Goal: Information Seeking & Learning: Check status

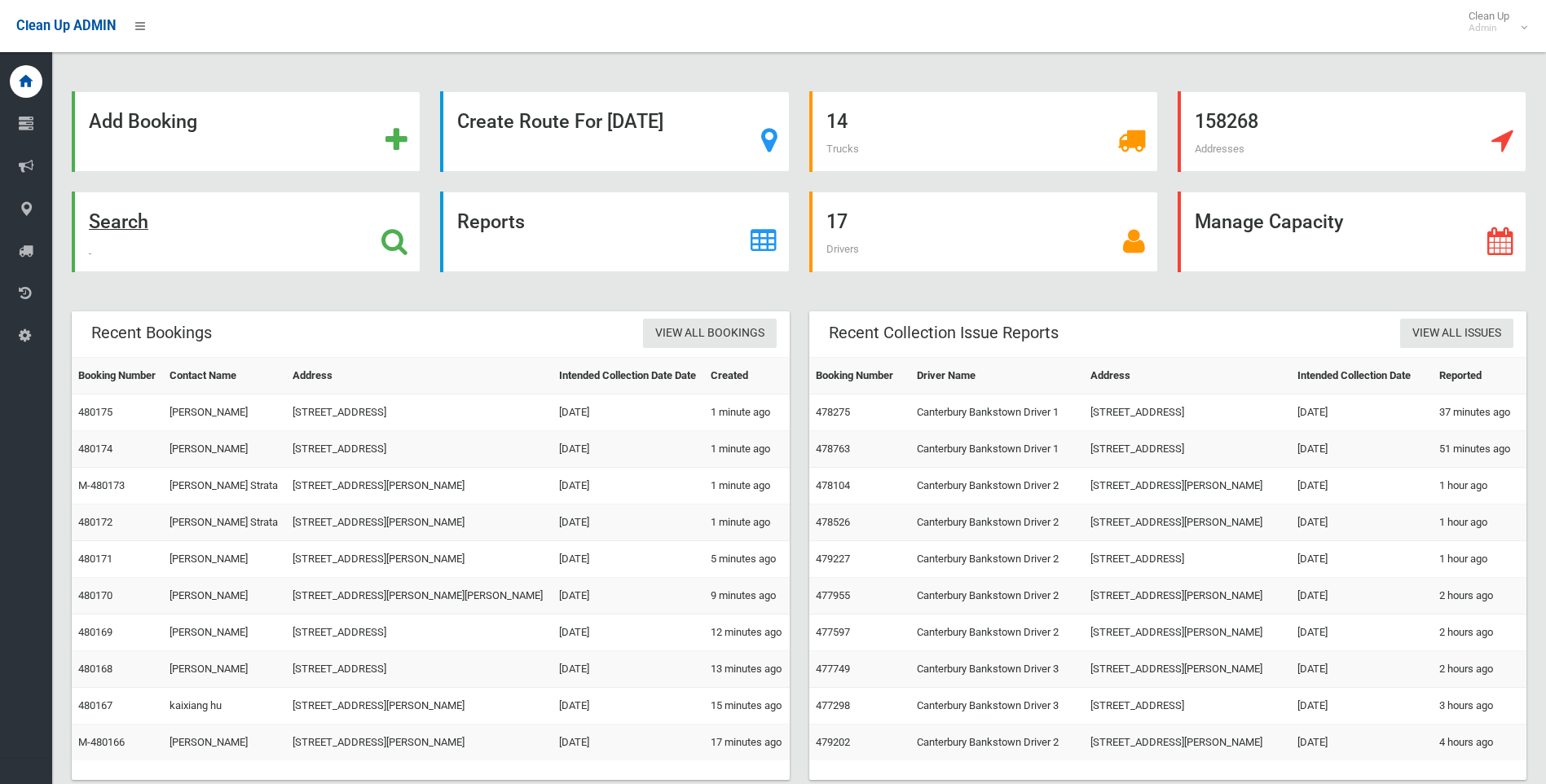
click at [105, 220] on strong "Search" at bounding box center [118, 221] width 59 height 23
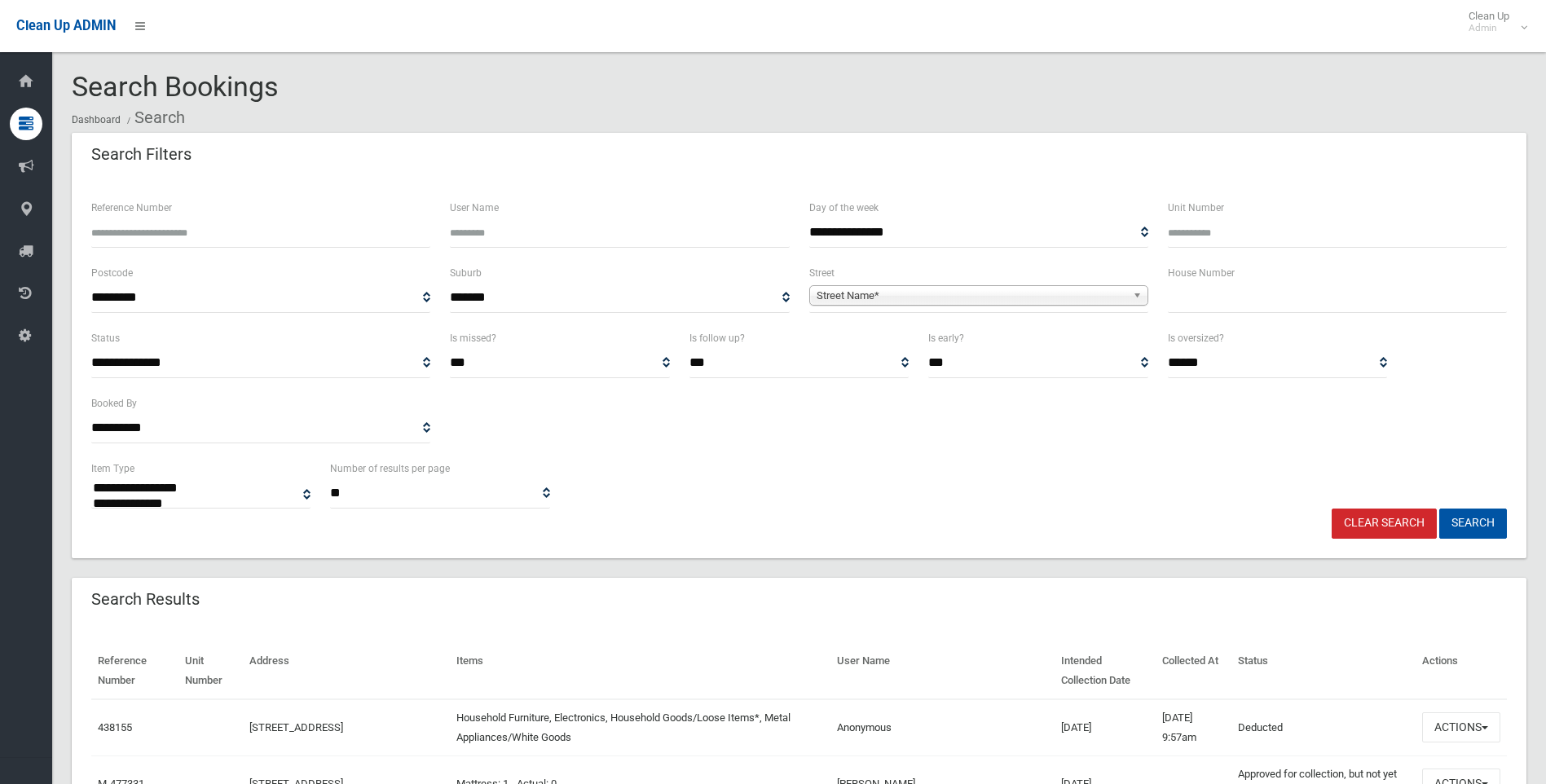
select select
type input "**"
click at [980, 289] on span "Street Name*" at bounding box center [971, 295] width 310 height 19
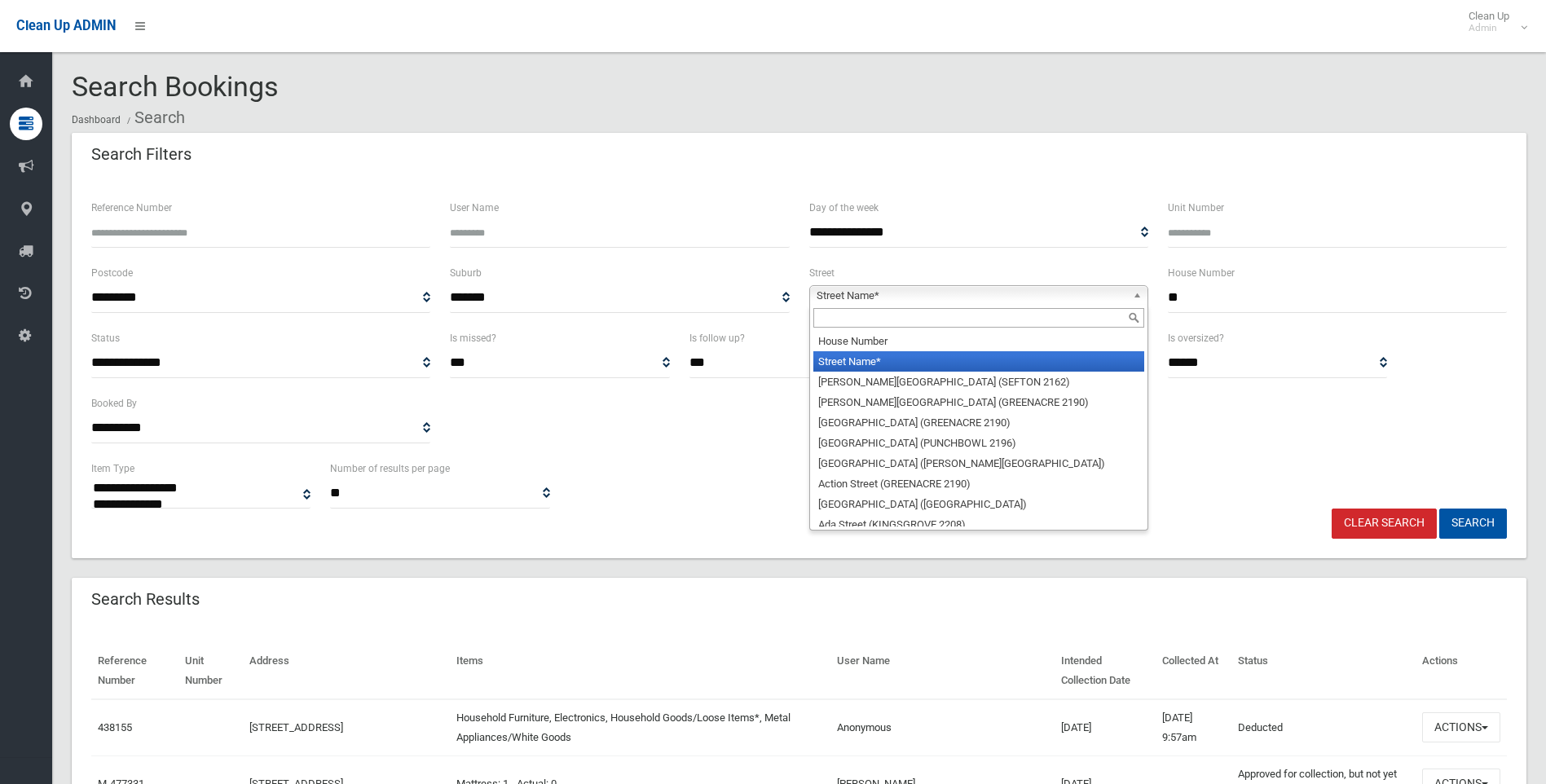
click at [918, 322] on input "text" at bounding box center [978, 317] width 331 height 19
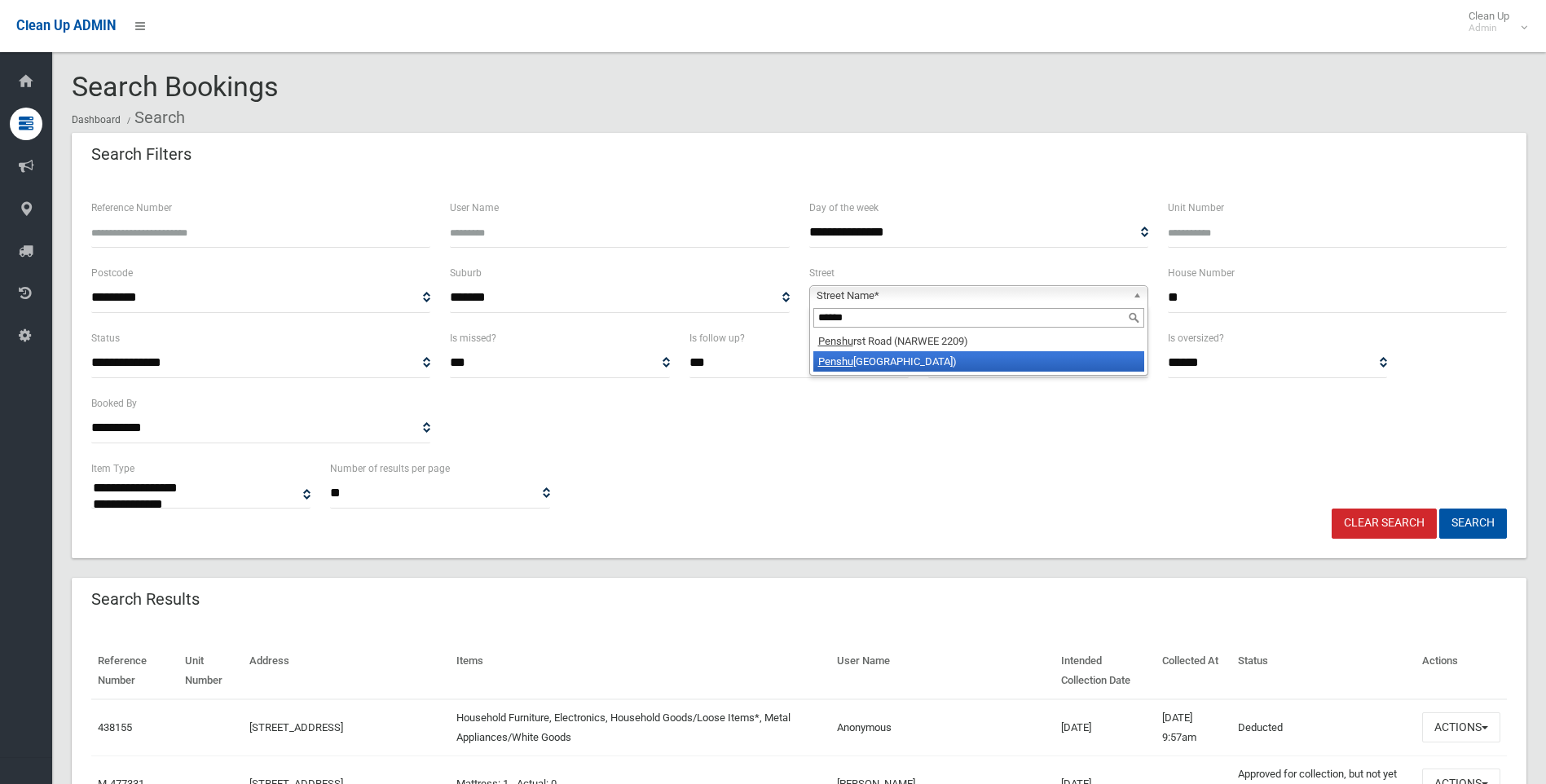
type input "******"
click at [868, 370] on li "Penshu rst Road (ROSELANDS 2196)" at bounding box center [978, 361] width 331 height 20
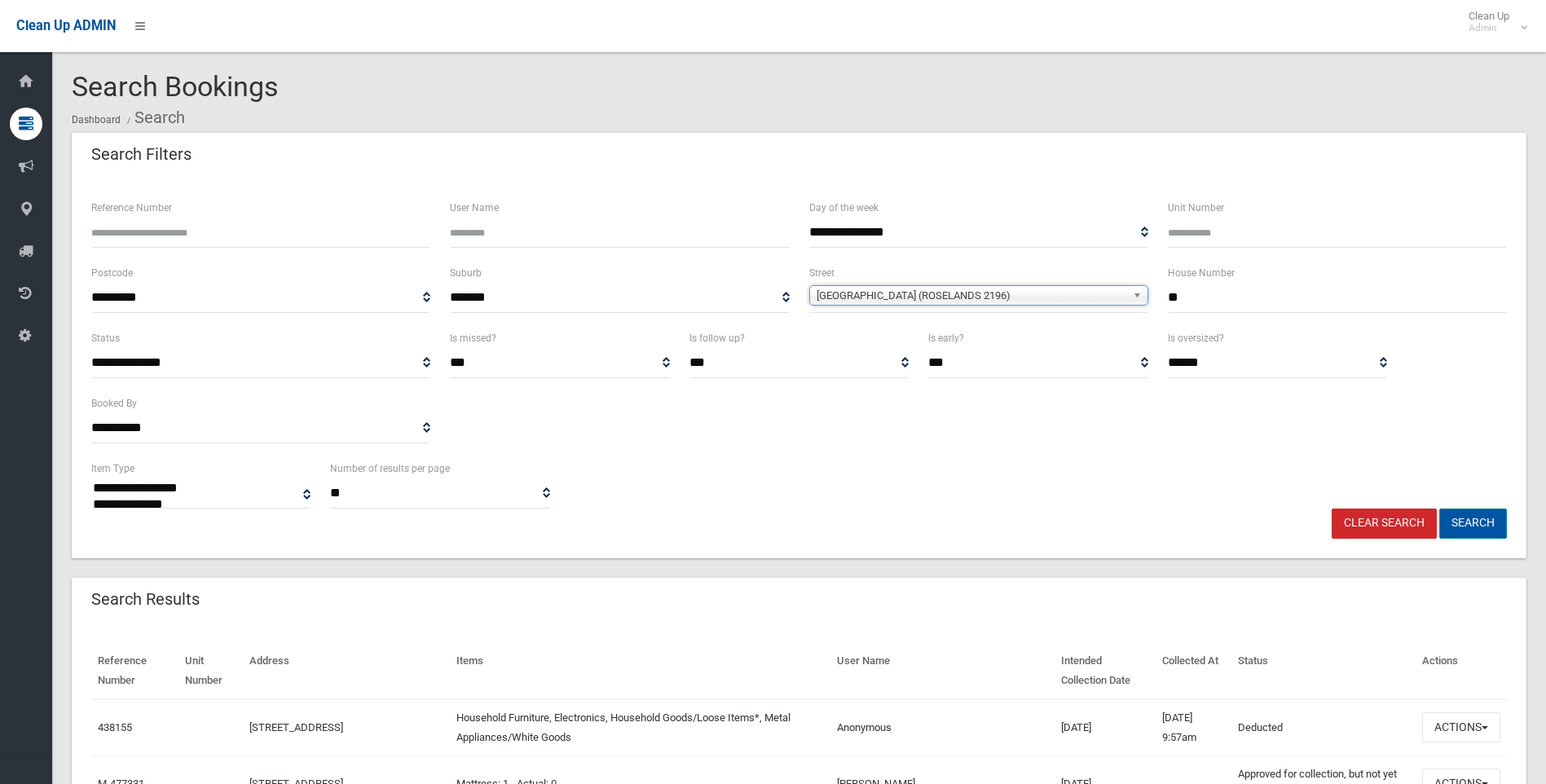
click at [1483, 526] on button "Search" at bounding box center [1473, 524] width 68 height 30
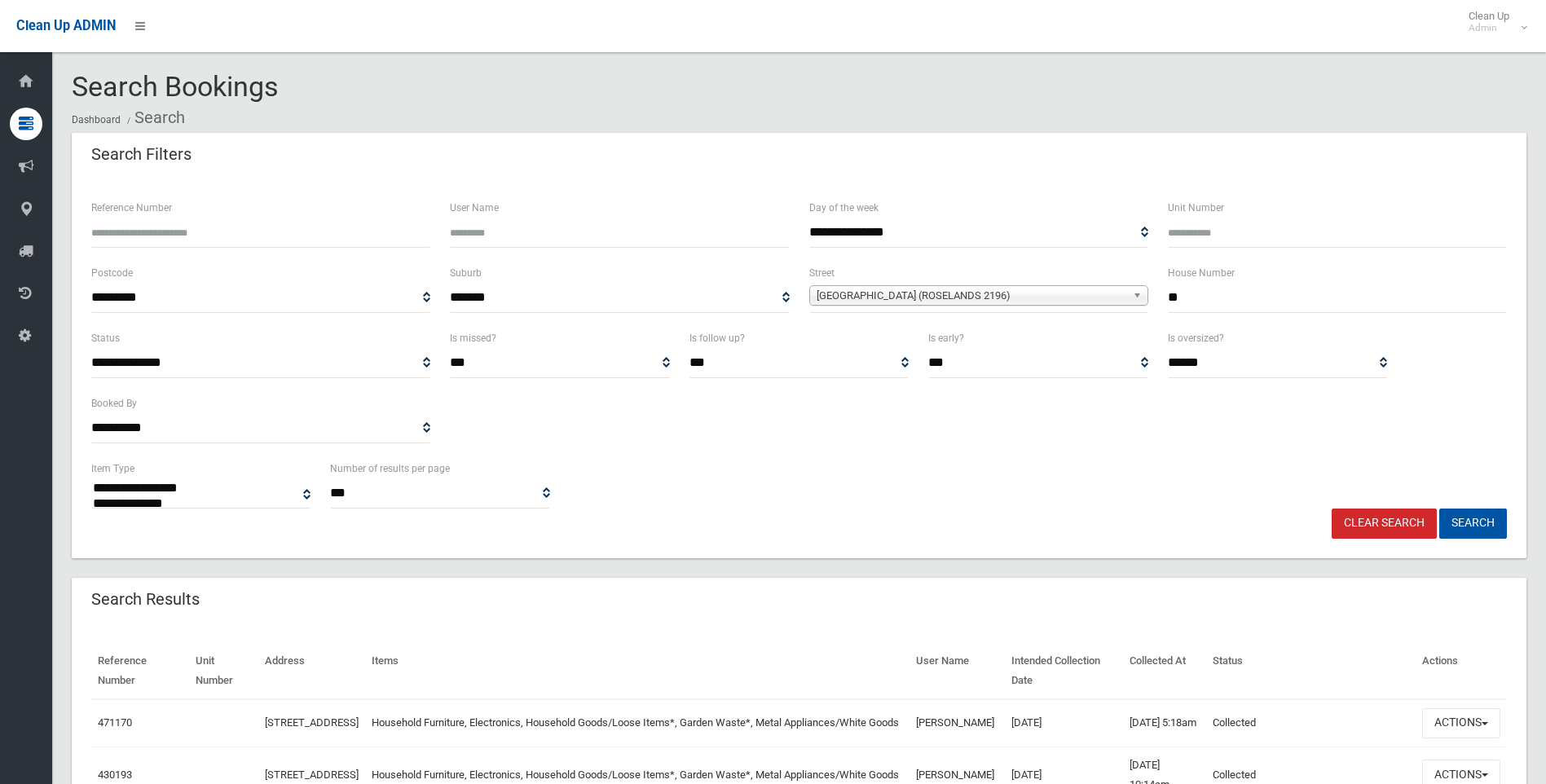
select select
click at [277, 234] on input "Reference Number" at bounding box center [260, 233] width 339 height 30
type input "******"
click at [1139, 297] on b at bounding box center [1139, 295] width 15 height 19
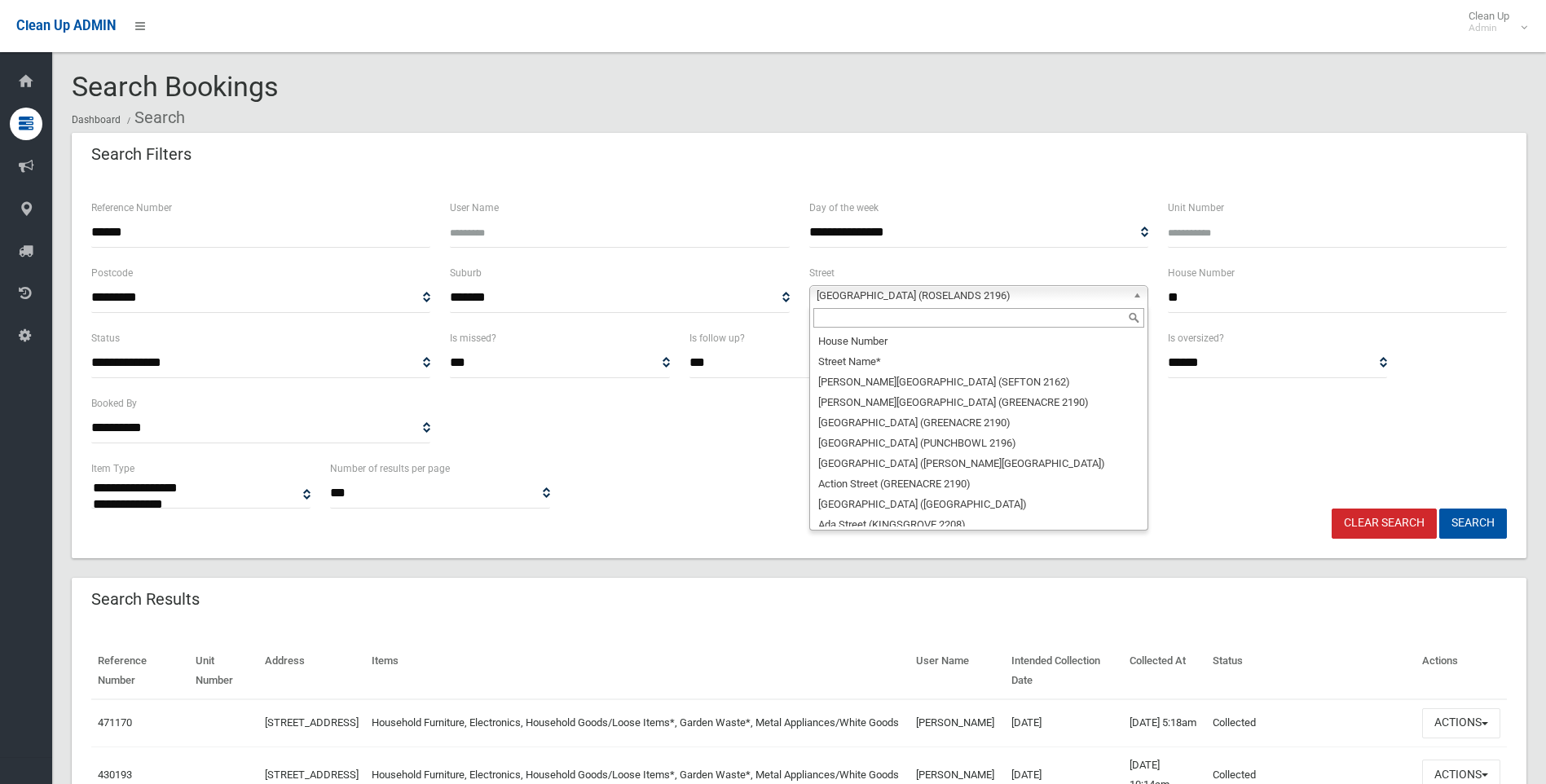
click at [1212, 287] on input "**" at bounding box center [1337, 298] width 339 height 30
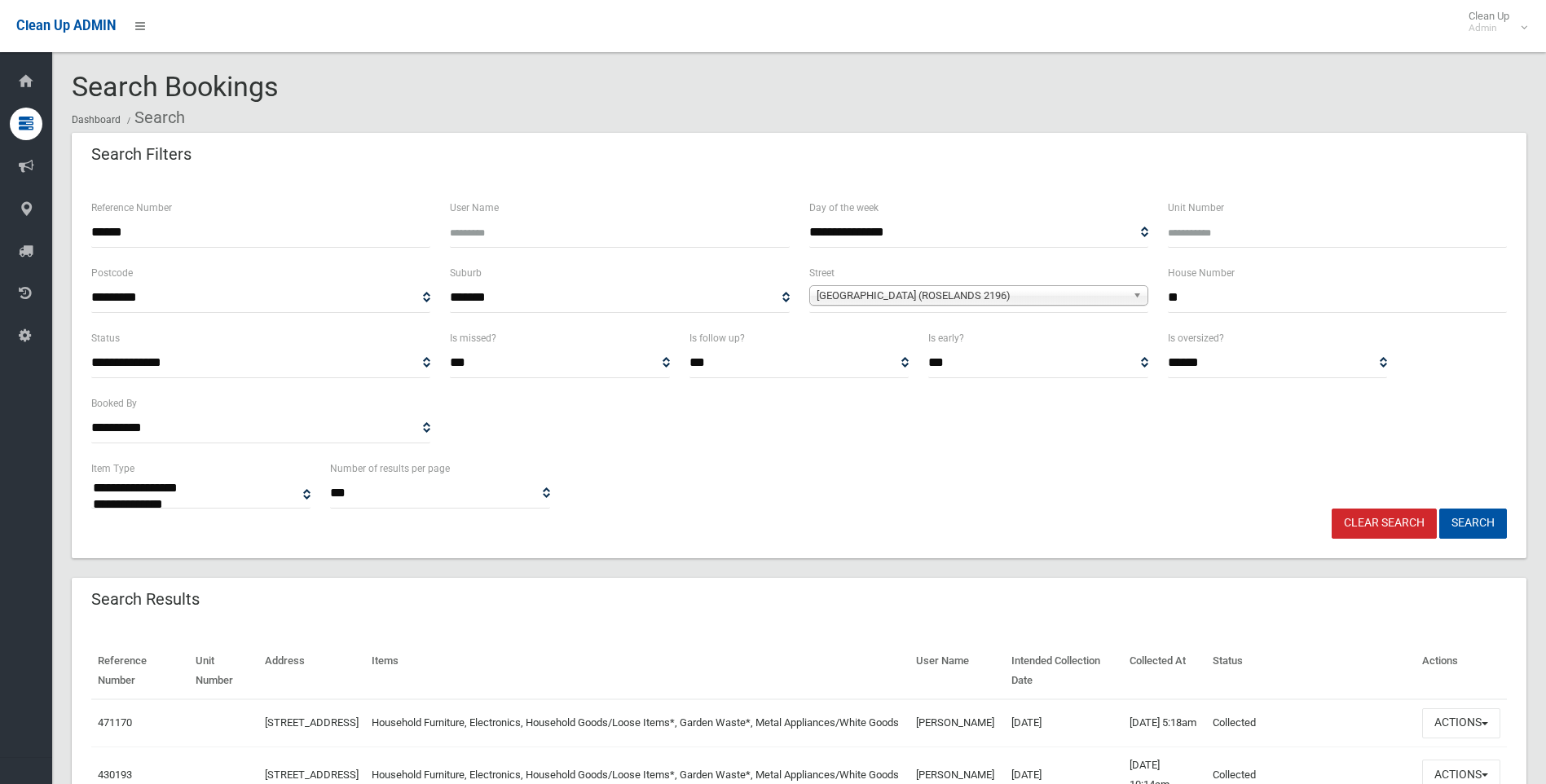
type input "*"
drag, startPoint x: 156, startPoint y: 236, endPoint x: 61, endPoint y: 228, distance: 95.3
click at [61, 228] on section "**********" at bounding box center [799, 781] width 1494 height 1420
click at [1372, 530] on link "Clear Search" at bounding box center [1384, 524] width 105 height 30
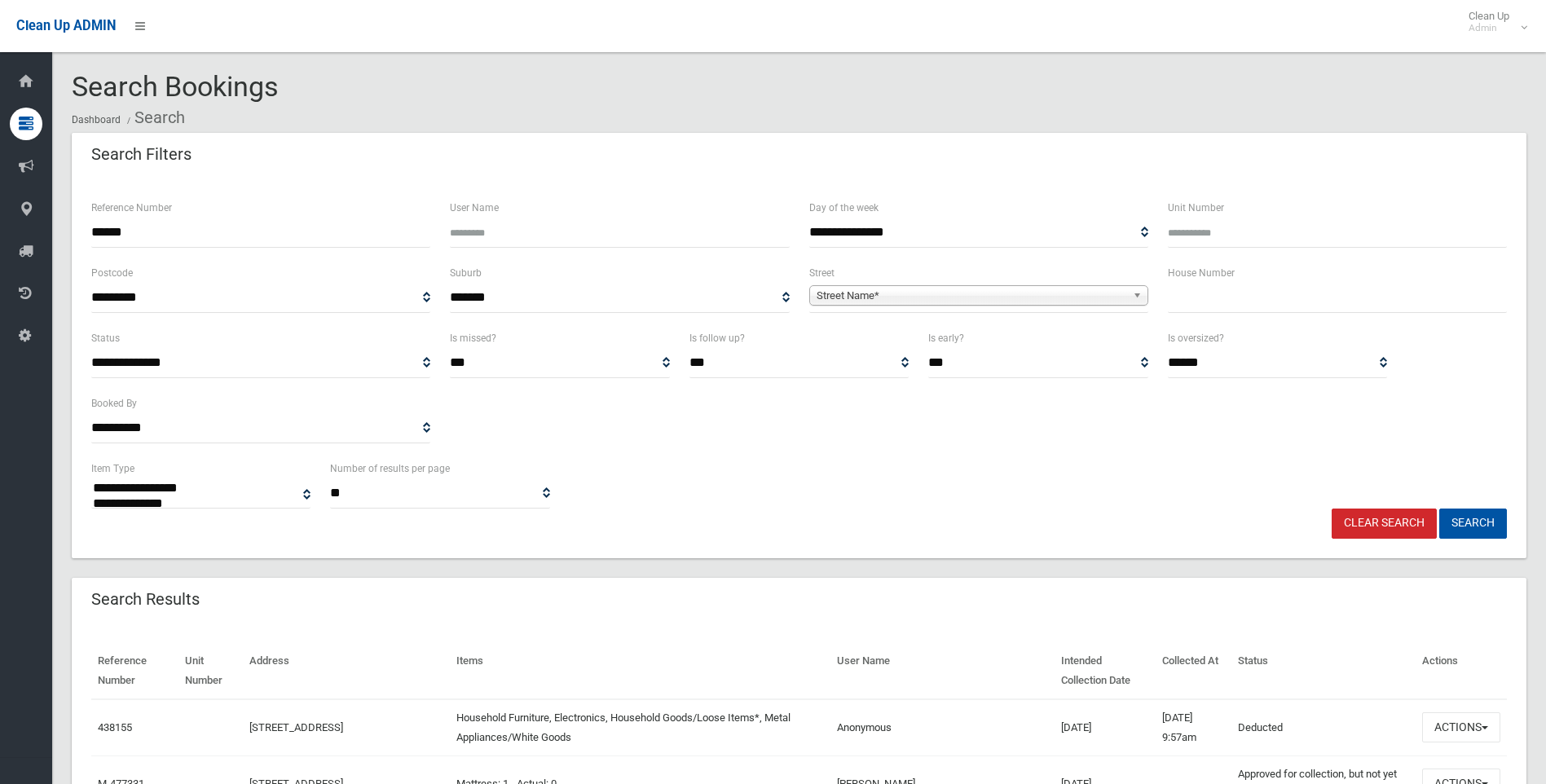
select select
type input "******"
click at [1439, 509] on button "Search" at bounding box center [1473, 524] width 68 height 30
click at [1325, 305] on input "text" at bounding box center [1337, 298] width 339 height 30
type input "**"
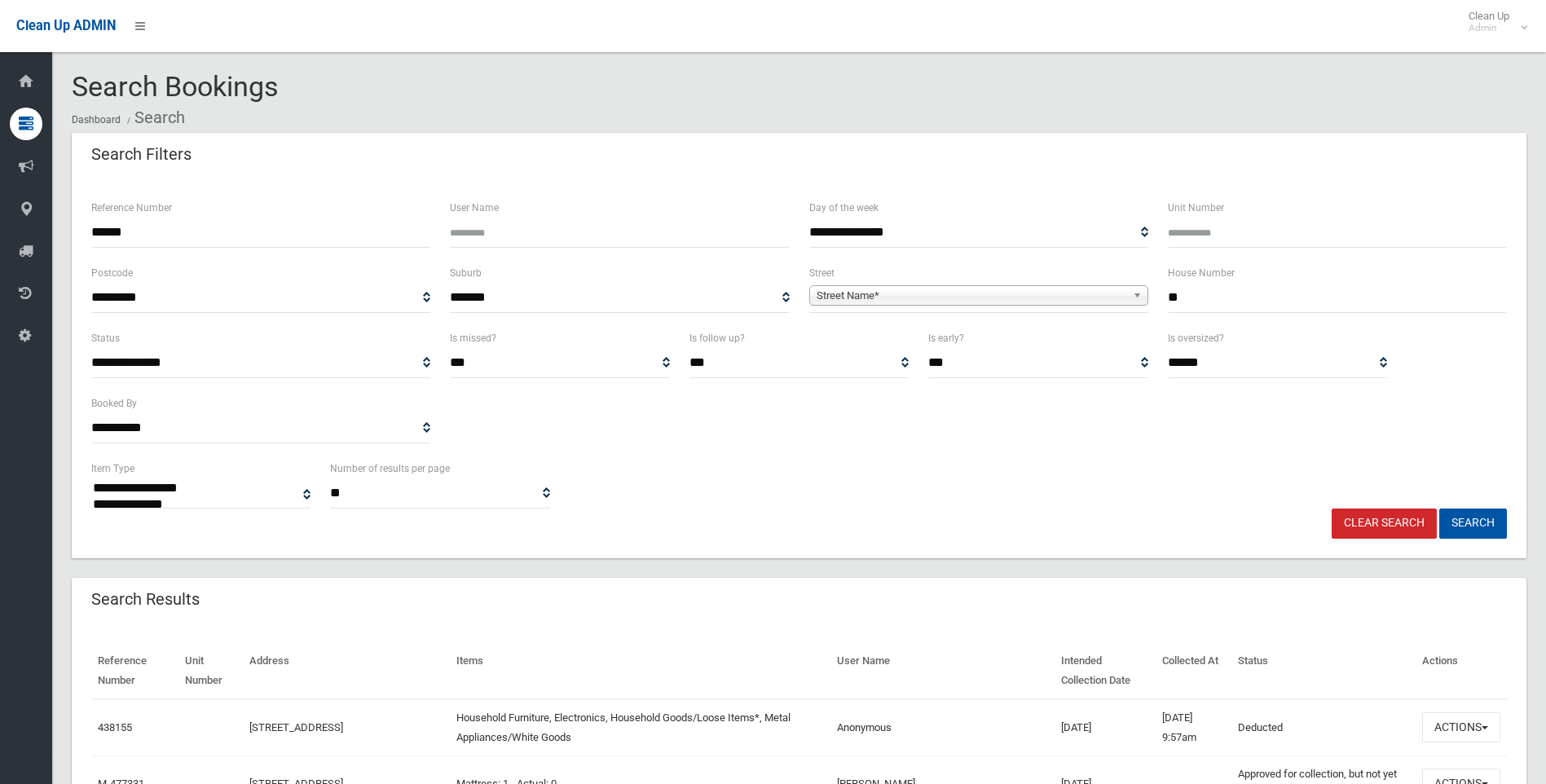
click at [833, 298] on span "Street Name*" at bounding box center [971, 295] width 310 height 19
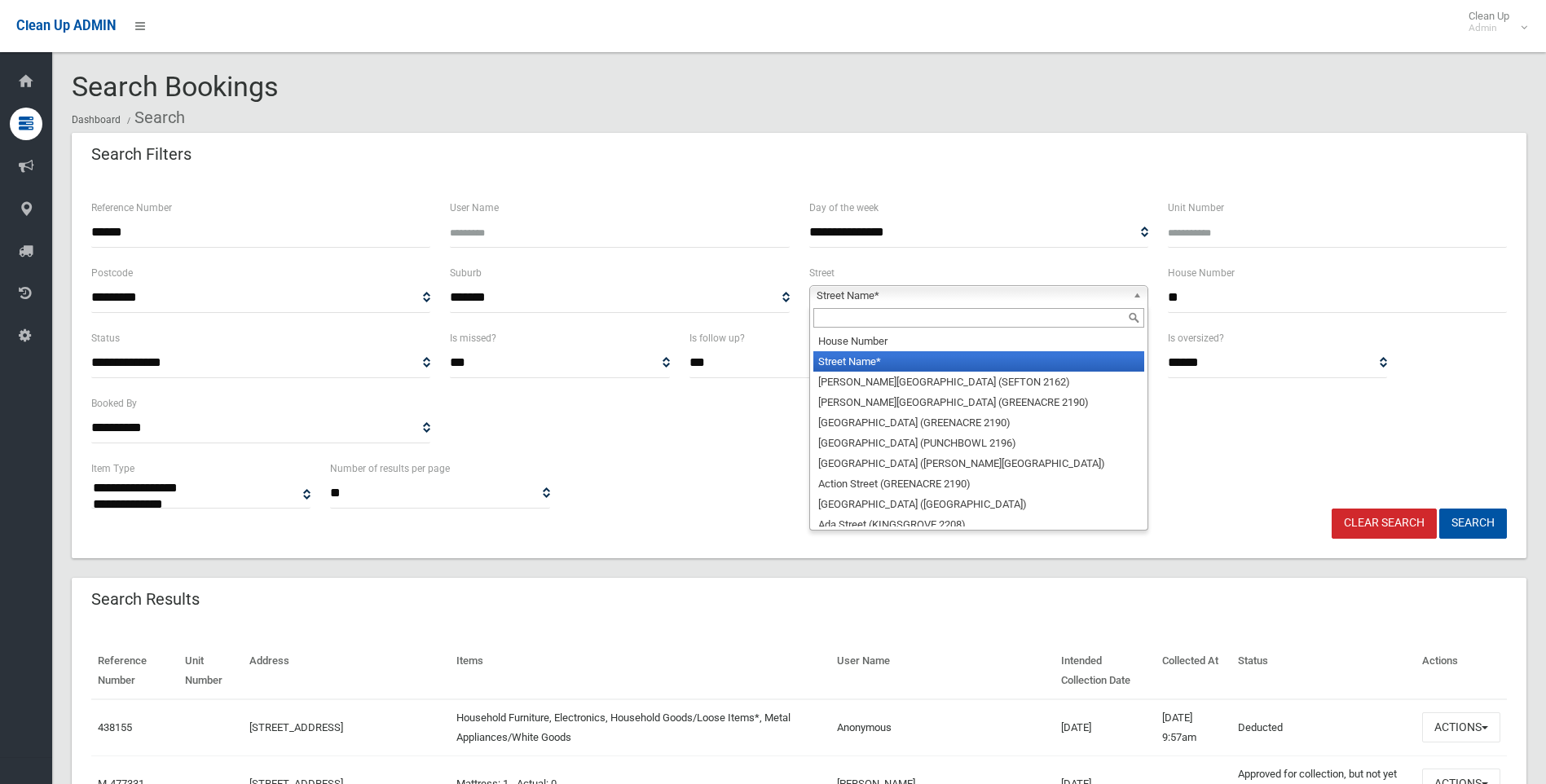
click at [844, 326] on input "text" at bounding box center [978, 317] width 331 height 19
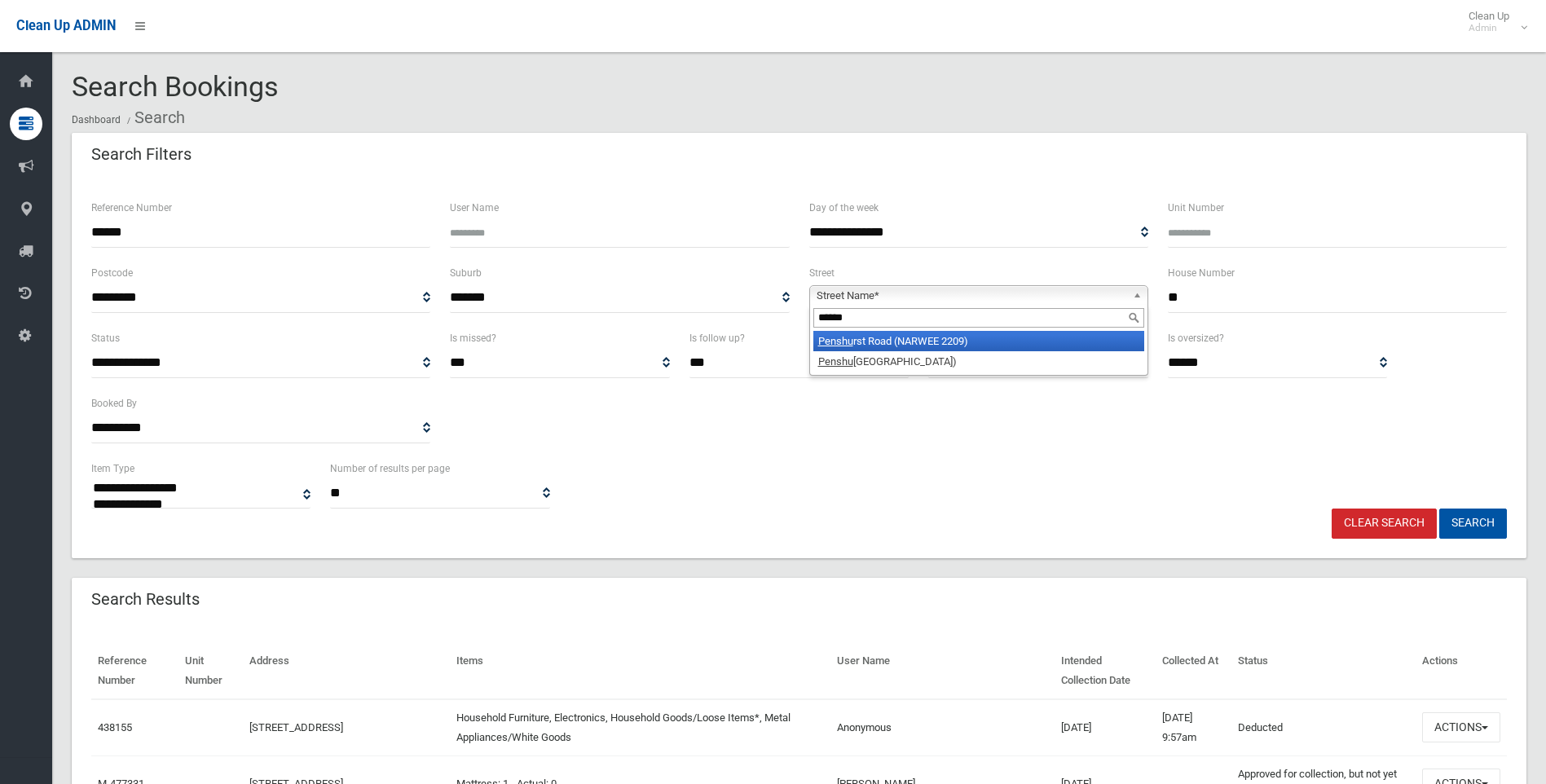
type input "******"
click at [847, 350] on li "Penshu rst Road (NARWEE 2209)" at bounding box center [978, 340] width 331 height 20
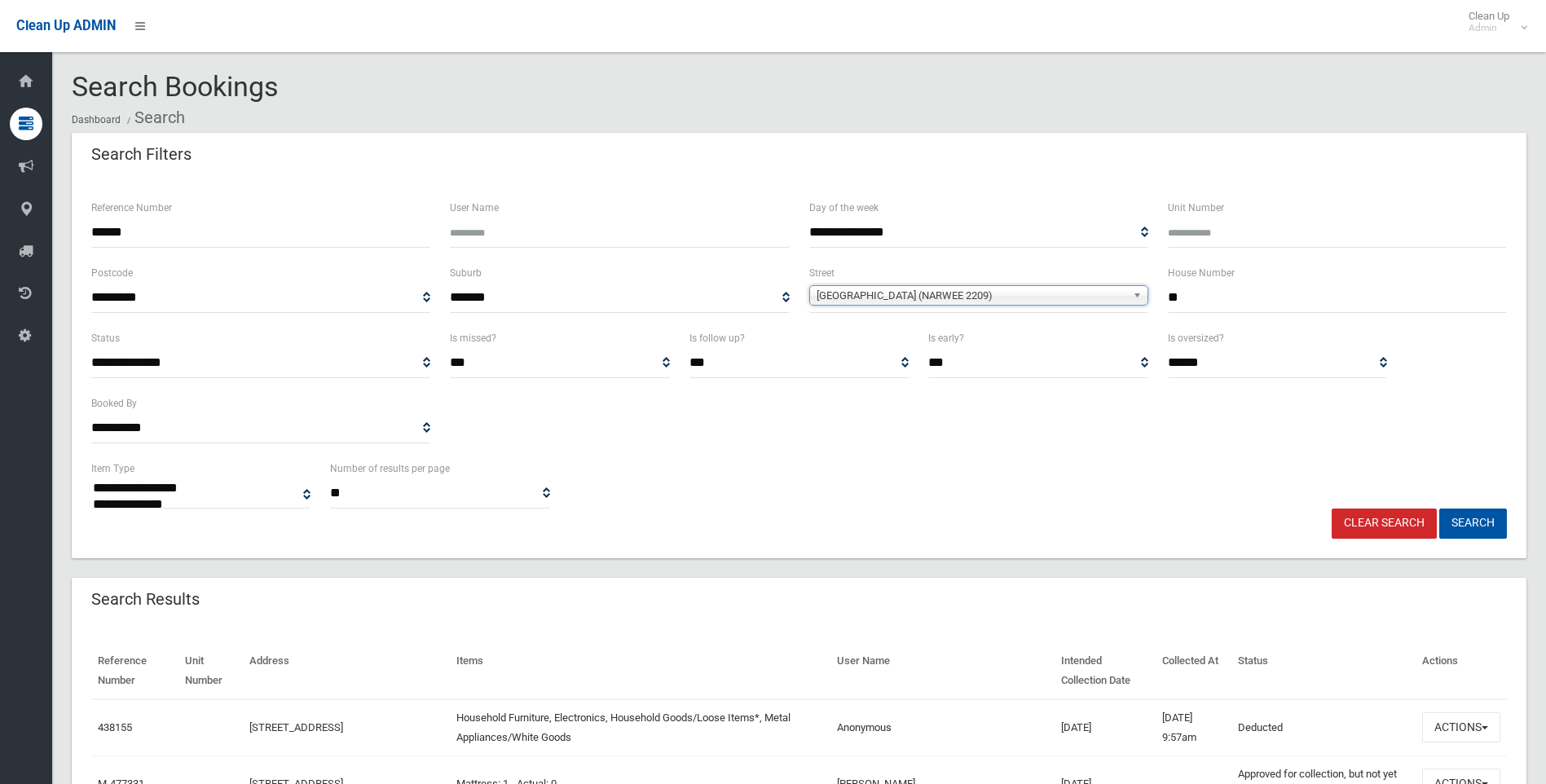
scroll to position [33516, 0]
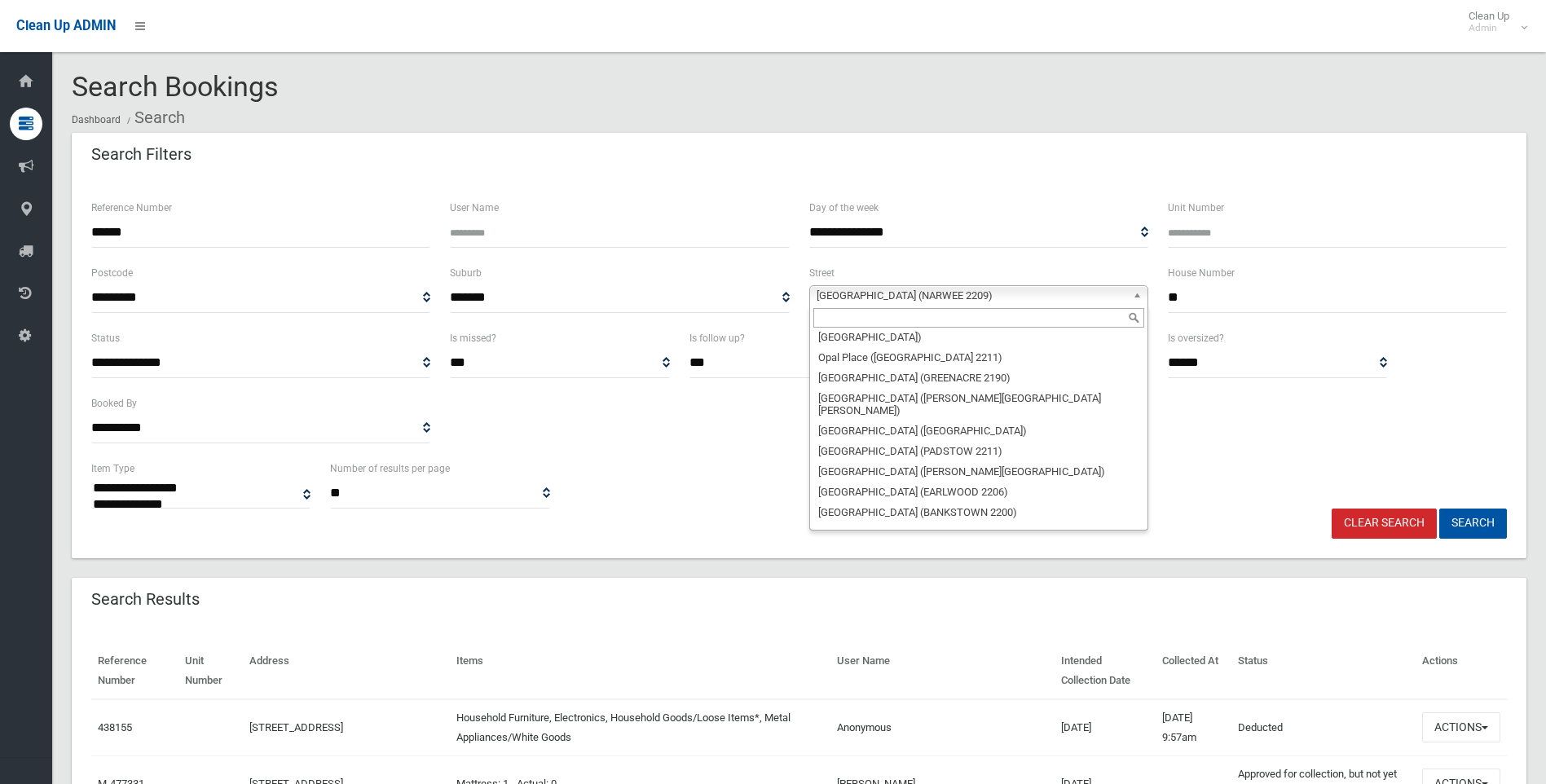
click at [983, 294] on span "Penshurst Road (NARWEE 2209)" at bounding box center [971, 295] width 310 height 19
click at [899, 317] on input "text" at bounding box center [978, 317] width 331 height 19
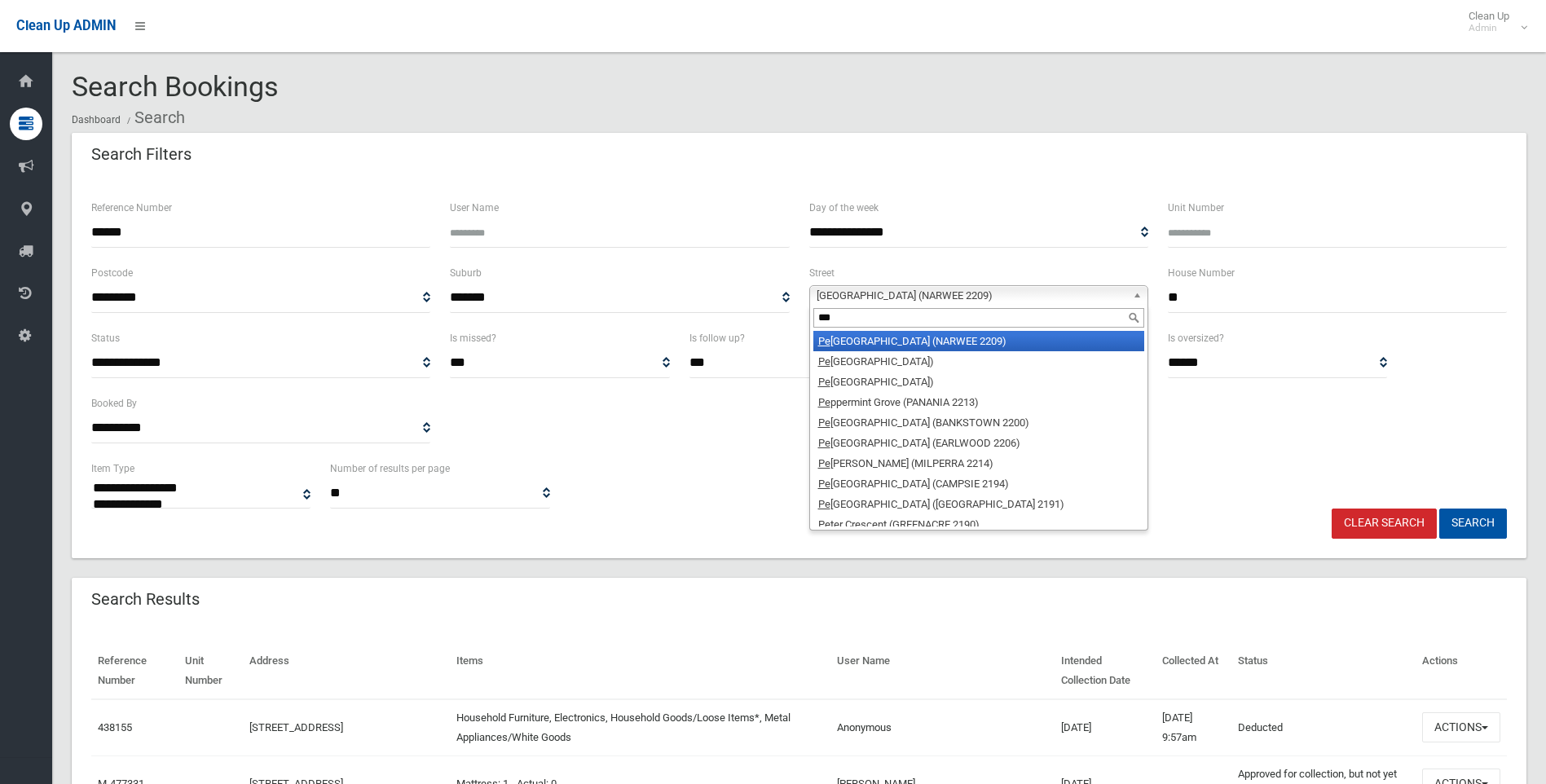
scroll to position [0, 0]
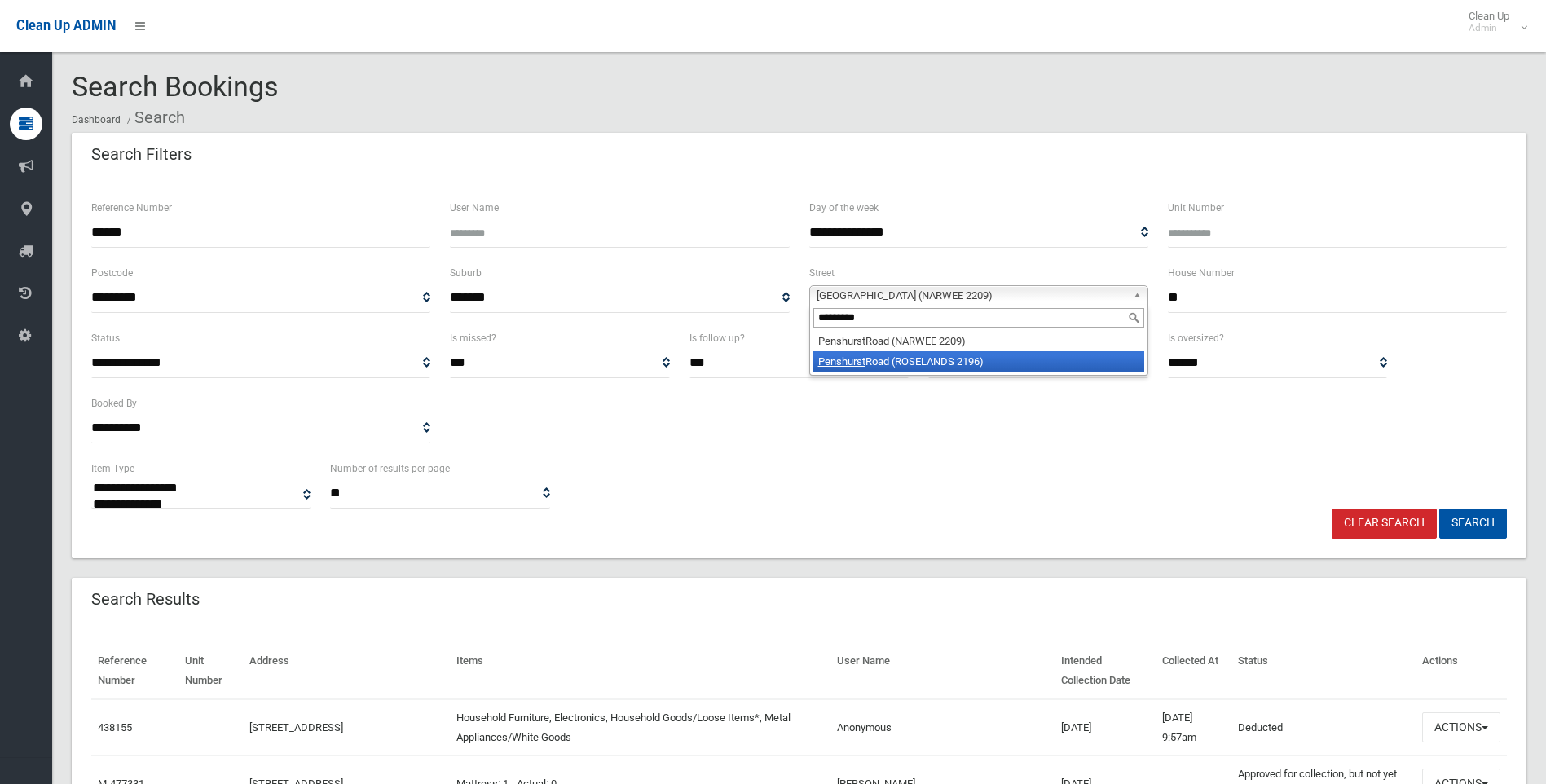
type input "*********"
click at [896, 357] on li "Penshurst Road (ROSELANDS 2196)" at bounding box center [978, 361] width 331 height 20
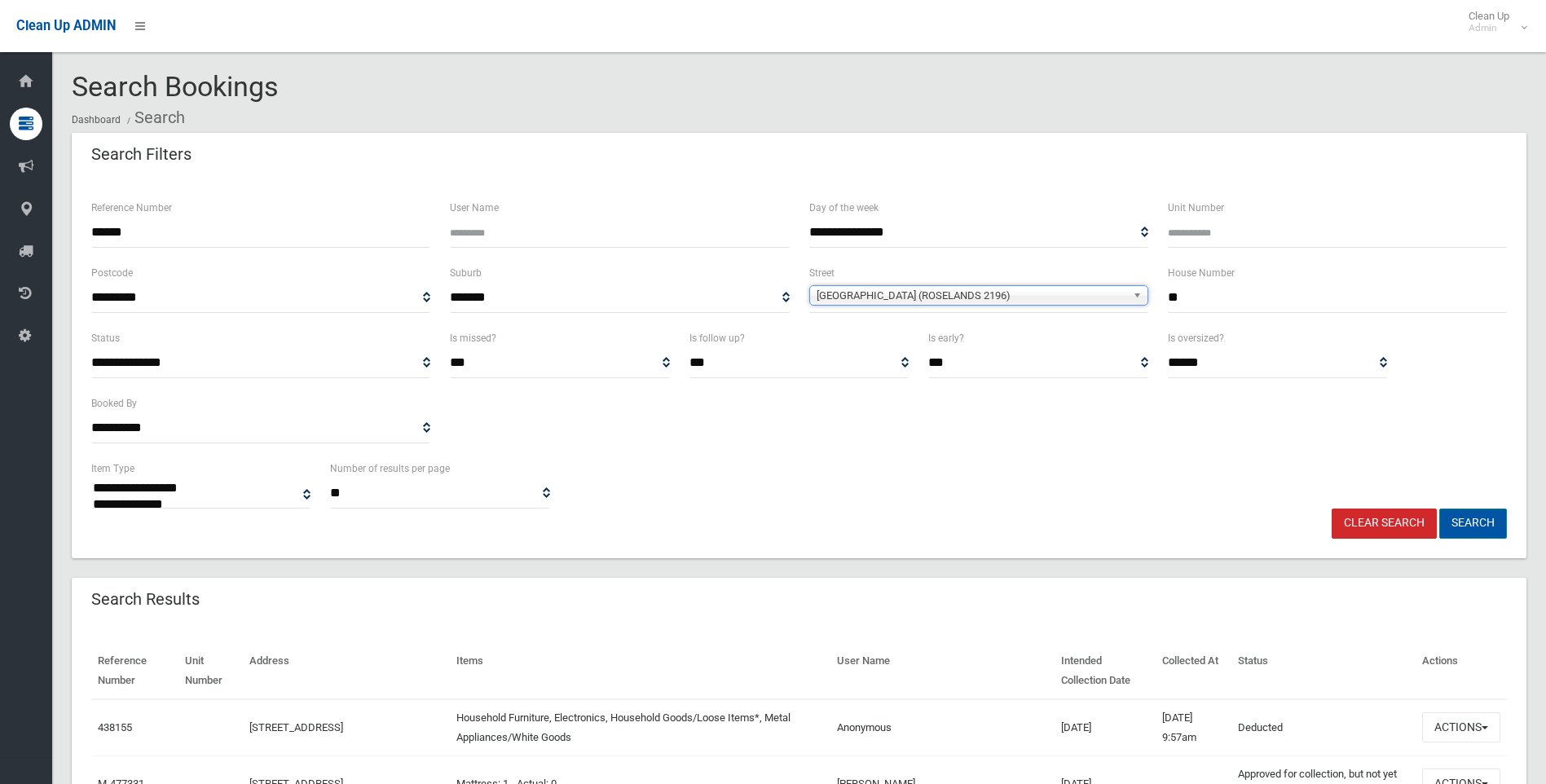
click at [1484, 526] on button "Search" at bounding box center [1473, 524] width 68 height 30
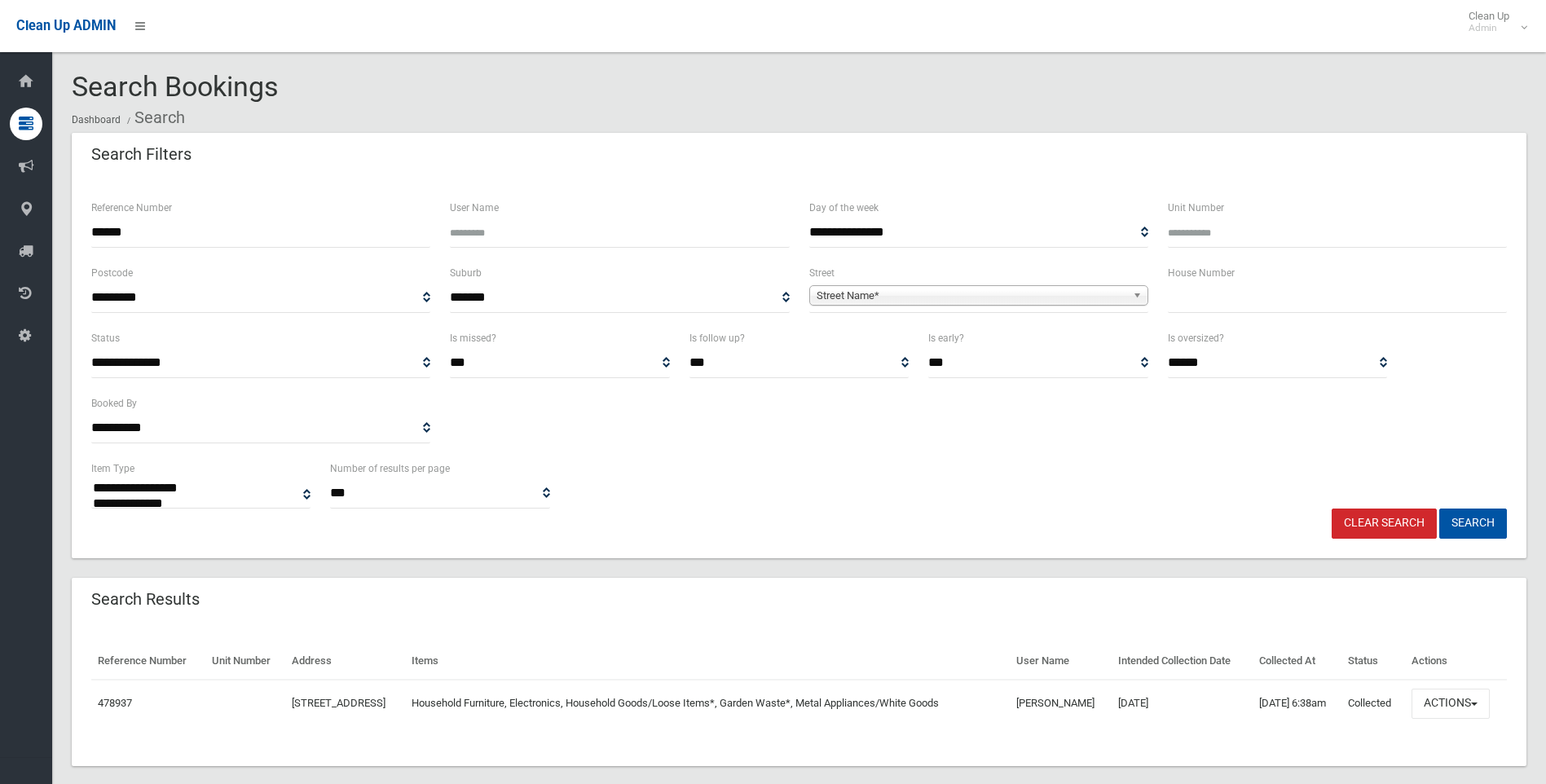
select select
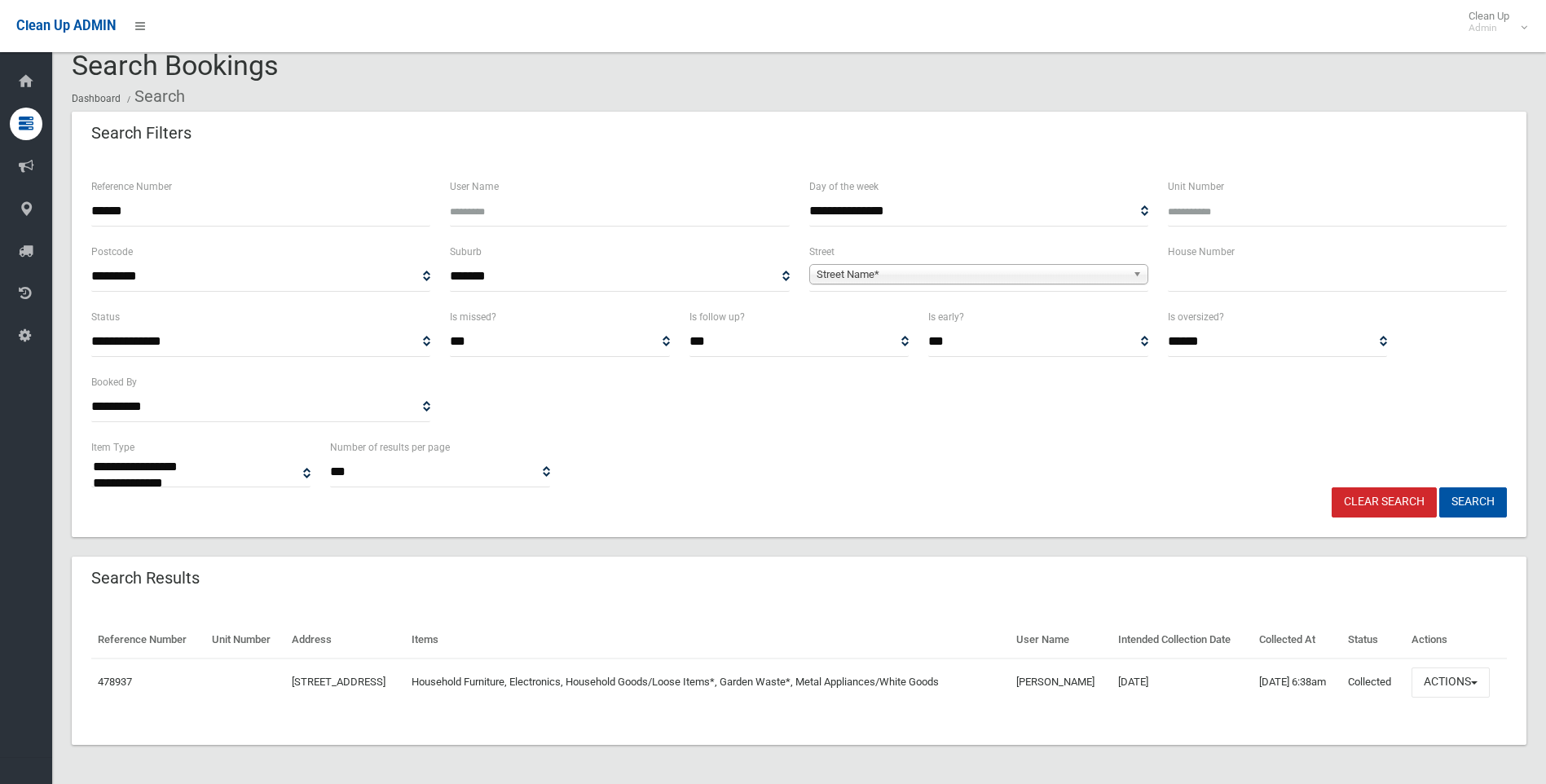
scroll to position [49, 0]
click at [1490, 679] on button "Actions" at bounding box center [1450, 683] width 78 height 30
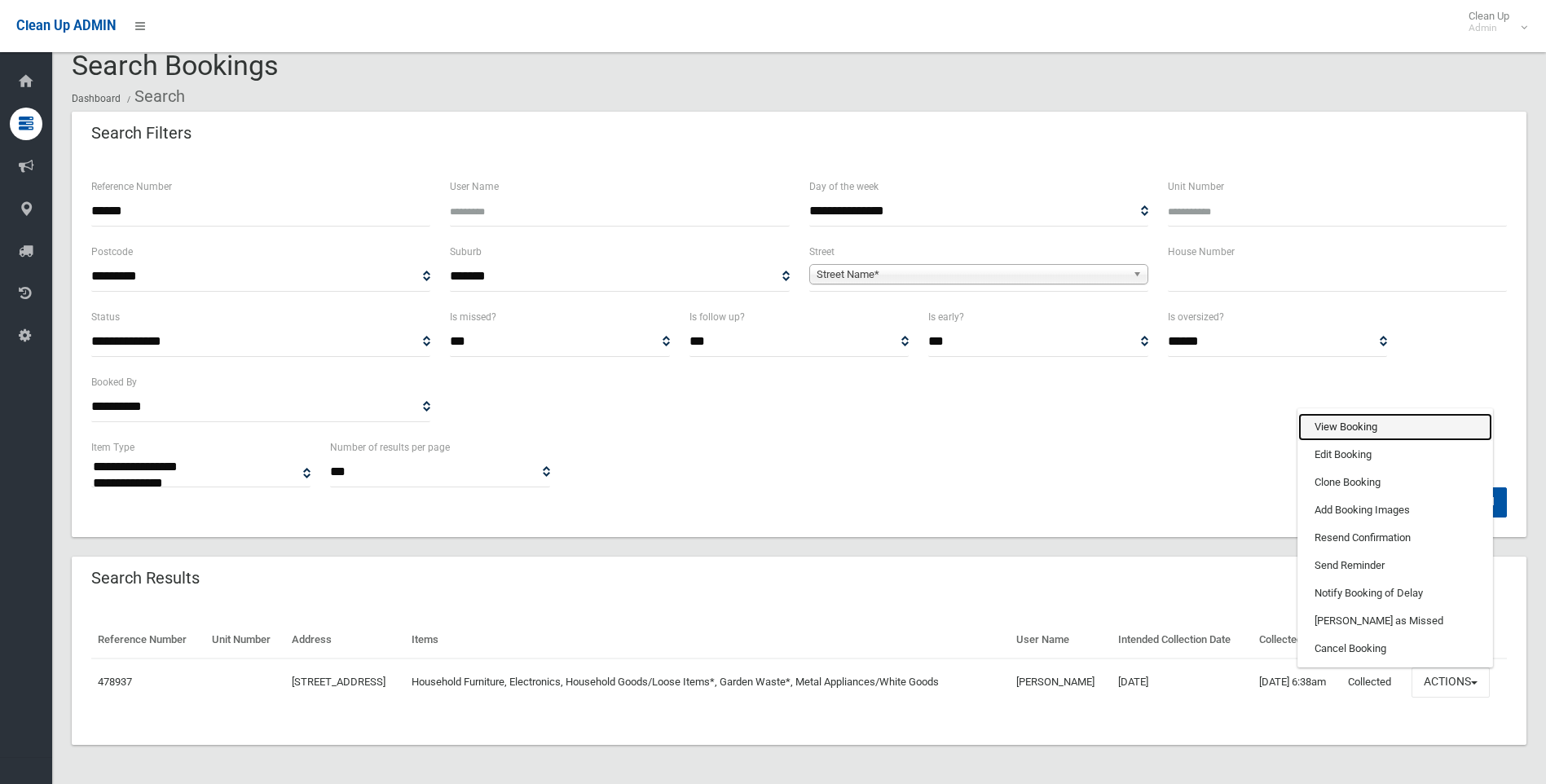
click at [1387, 420] on link "View Booking" at bounding box center [1395, 426] width 194 height 27
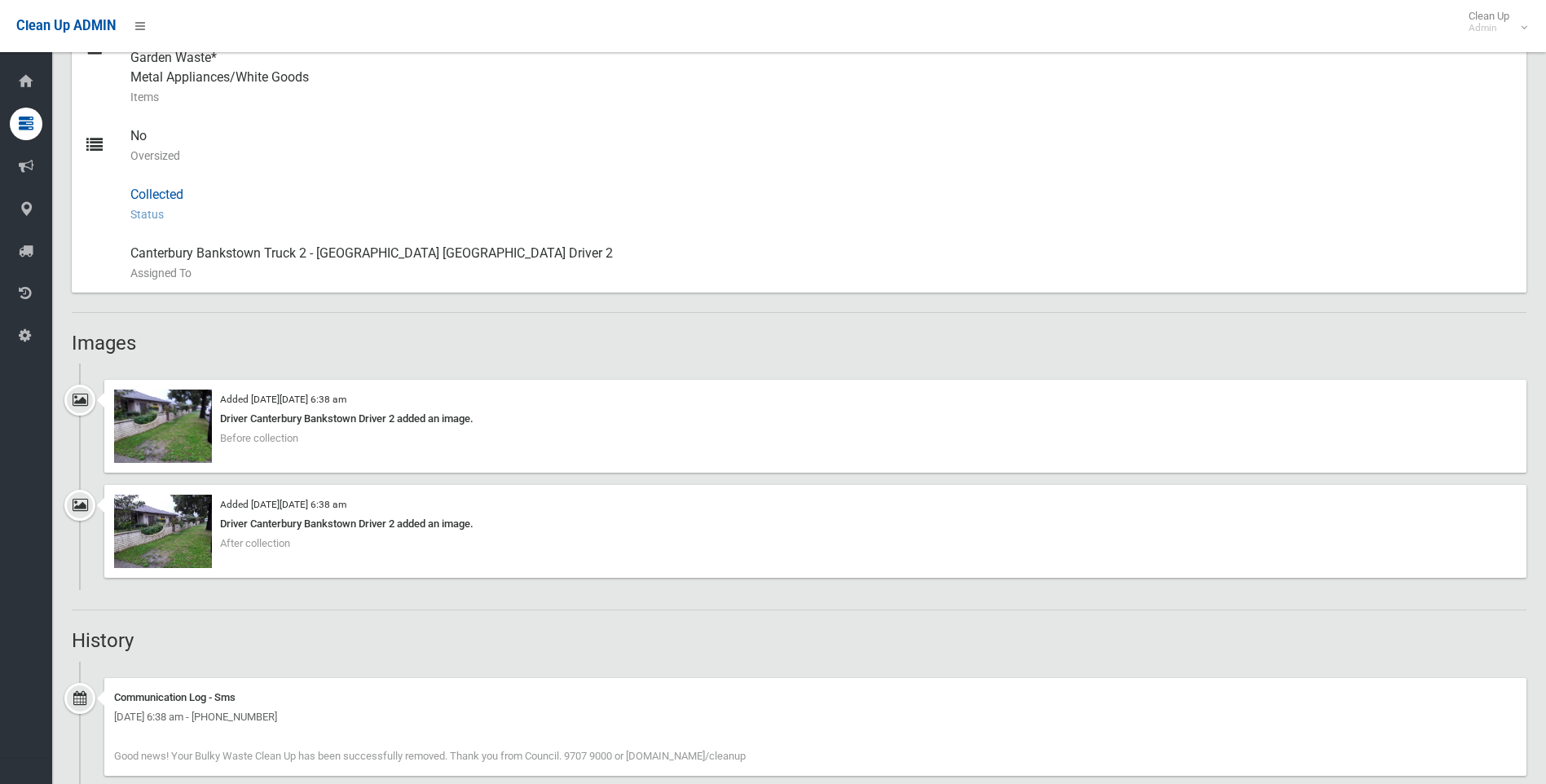
scroll to position [781, 0]
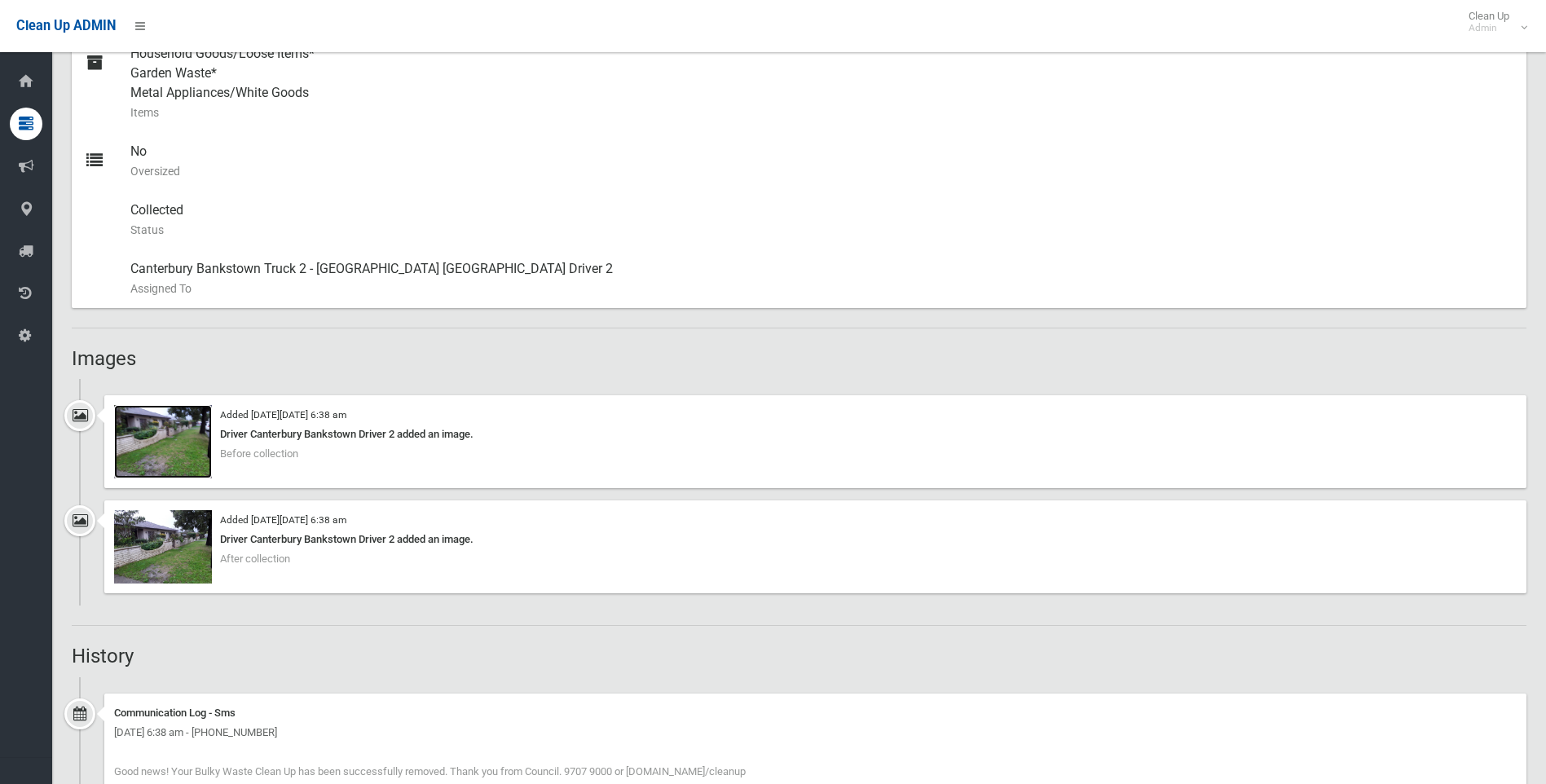
click at [174, 444] on img at bounding box center [162, 441] width 98 height 73
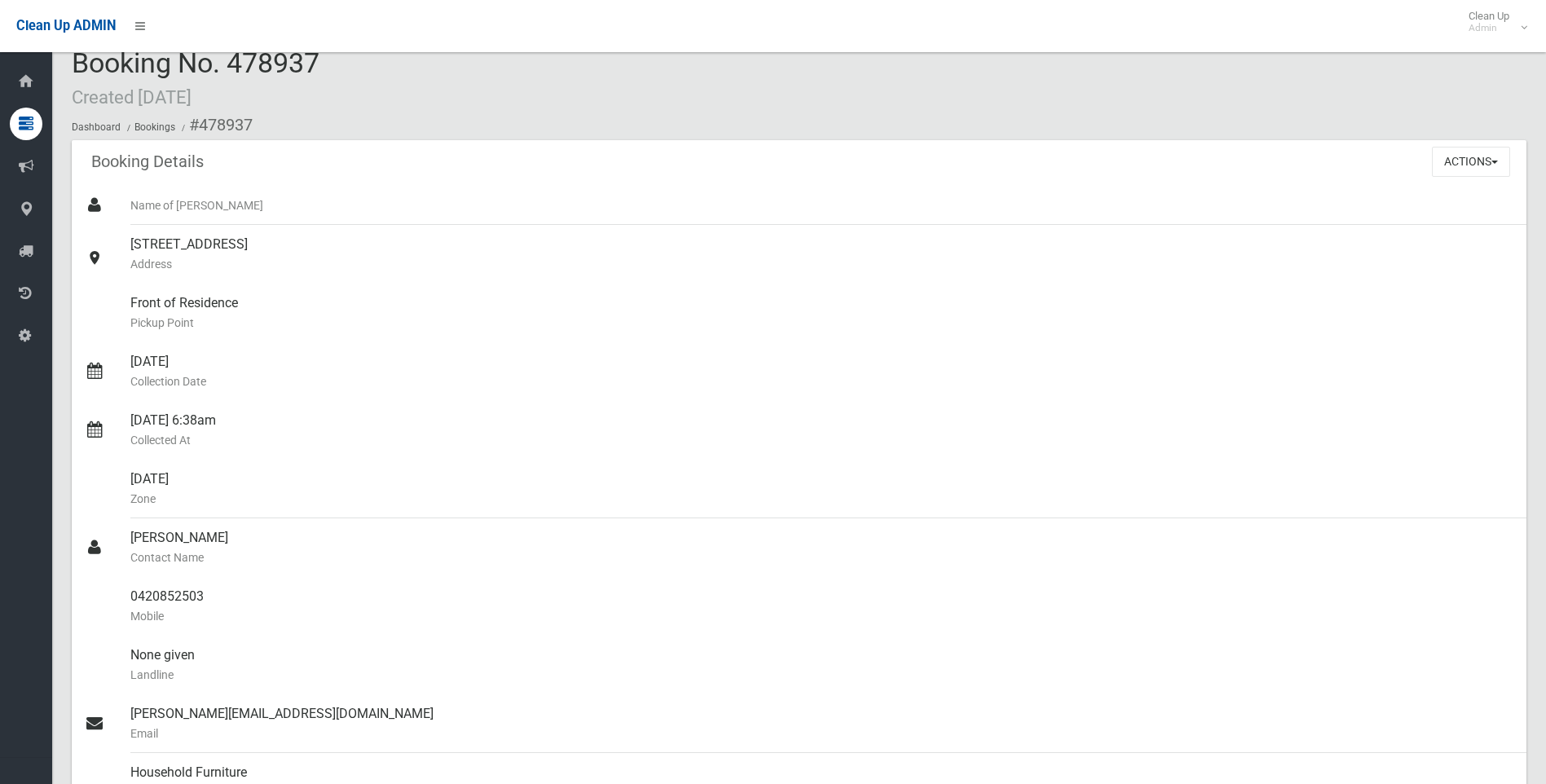
scroll to position [0, 0]
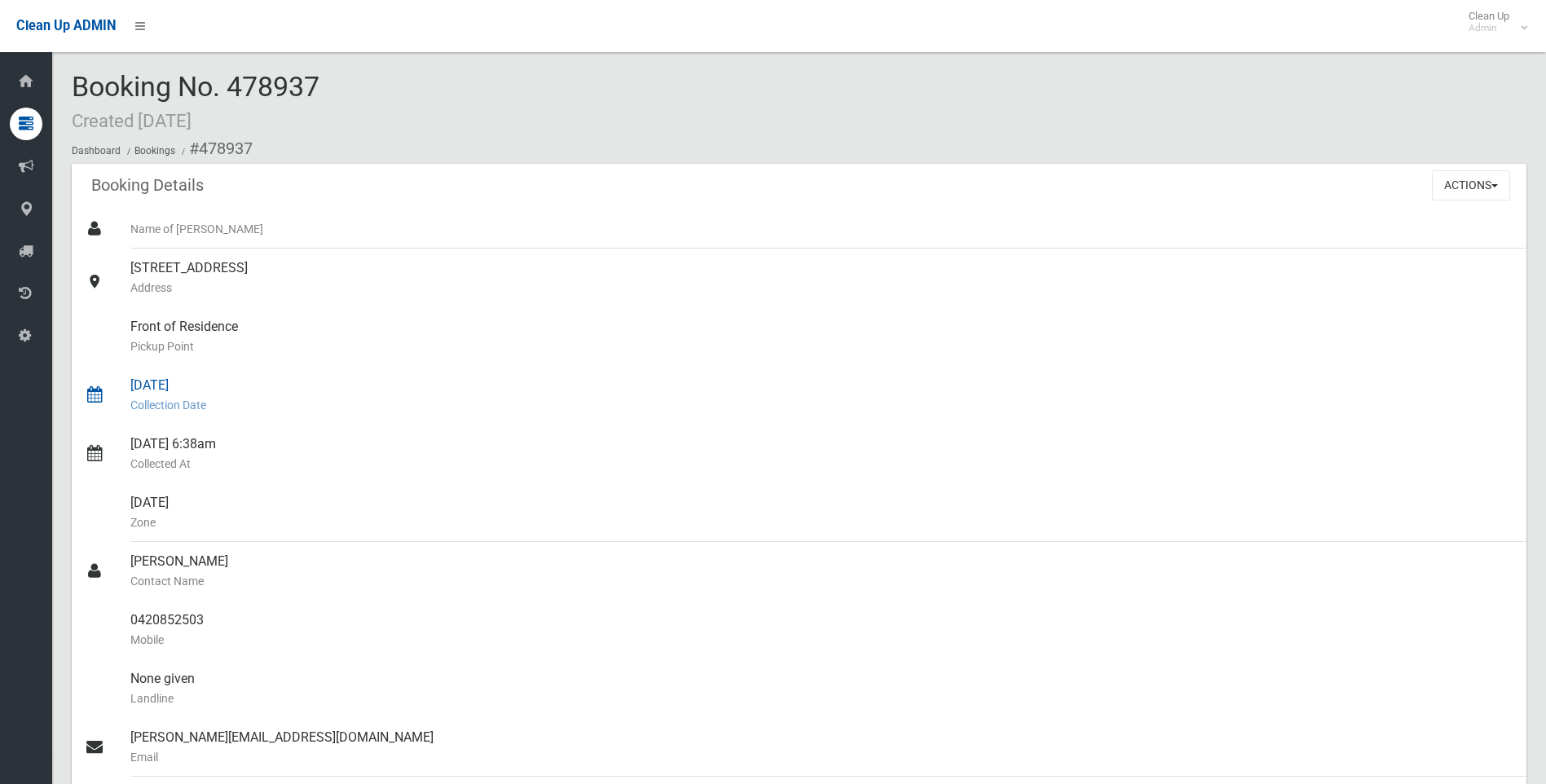
click at [824, 417] on div "[DATE] Collection Date" at bounding box center [822, 395] width 1383 height 59
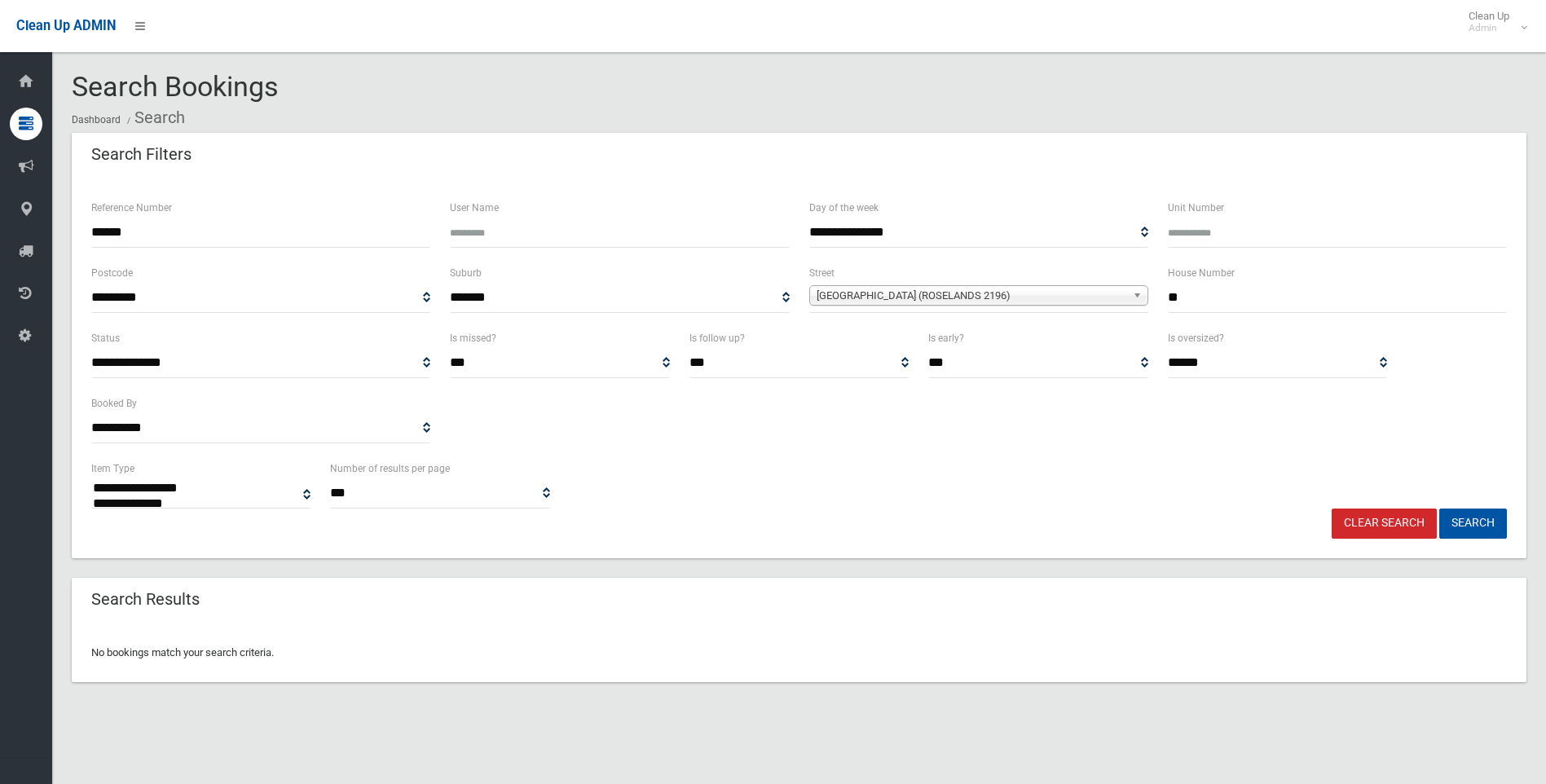
select select
drag, startPoint x: 138, startPoint y: 225, endPoint x: 0, endPoint y: 208, distance: 139.0
click at [0, 231] on html "Clean Up ADMIN Clean Up Admin Logout Search Bookings Dashboard Search" at bounding box center [773, 392] width 1546 height 784
click at [220, 231] on input "Reference Number" at bounding box center [260, 233] width 339 height 30
click at [1476, 519] on button "Search" at bounding box center [1473, 524] width 68 height 30
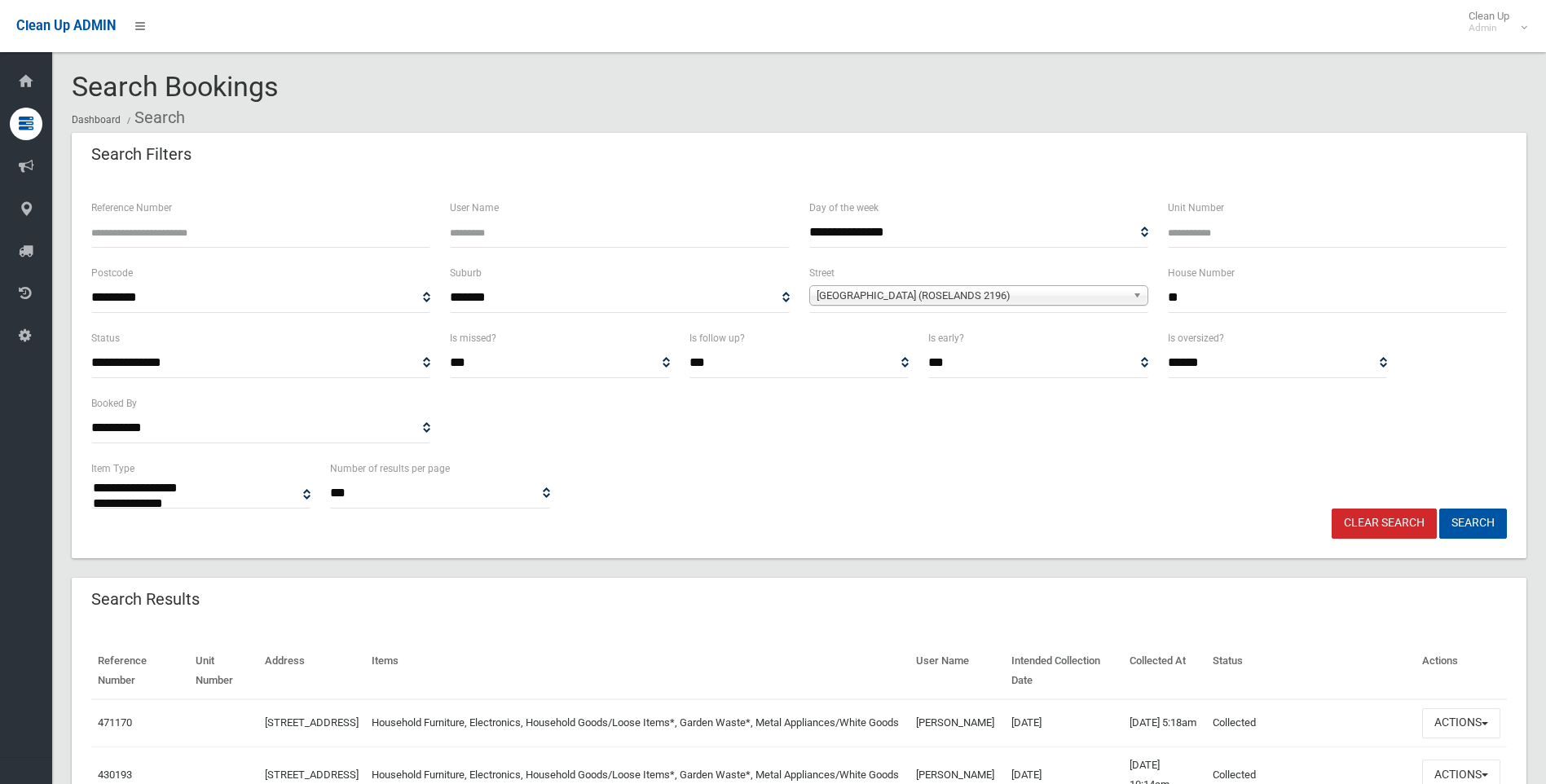
select select
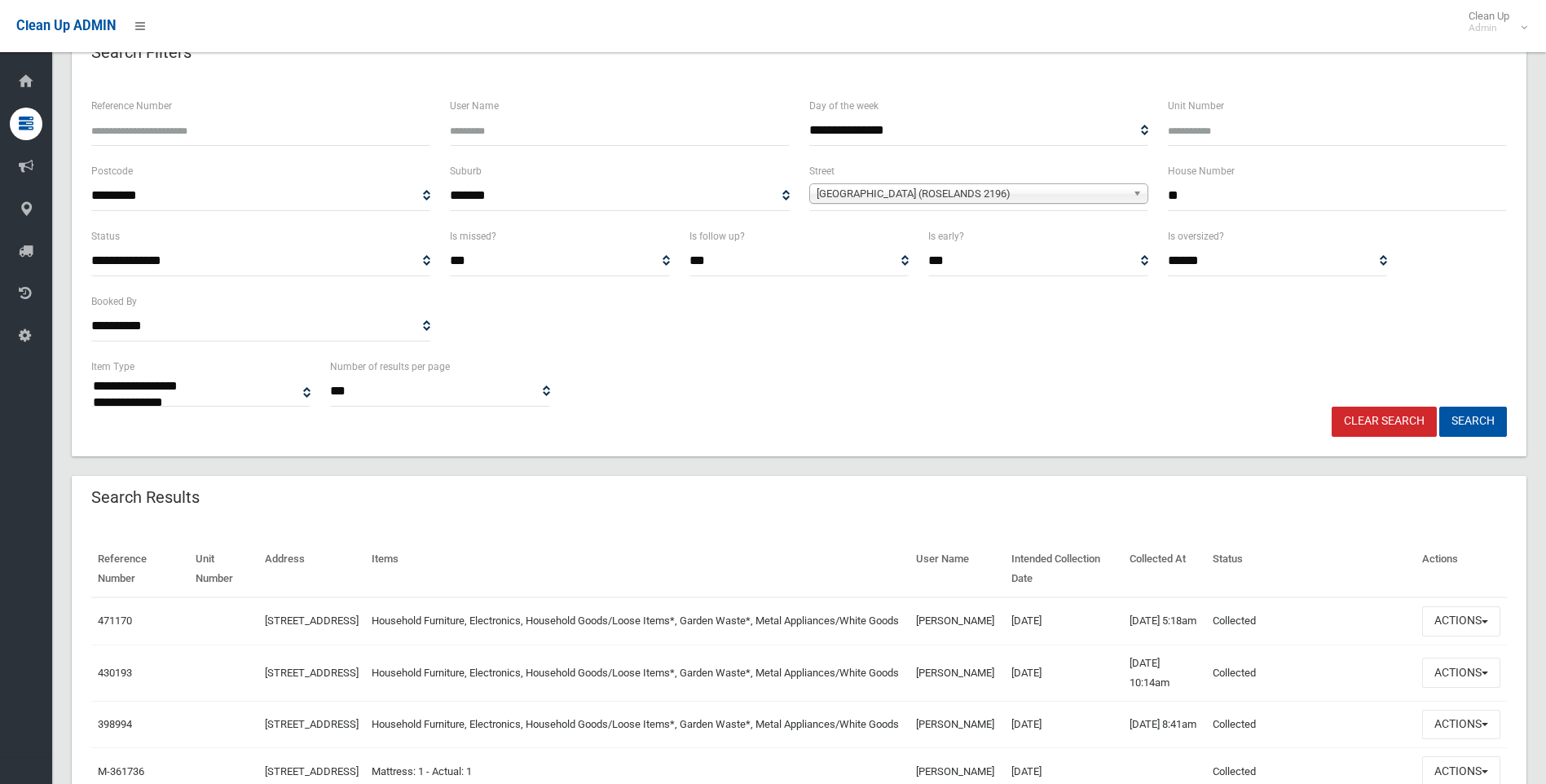
scroll to position [163, 0]
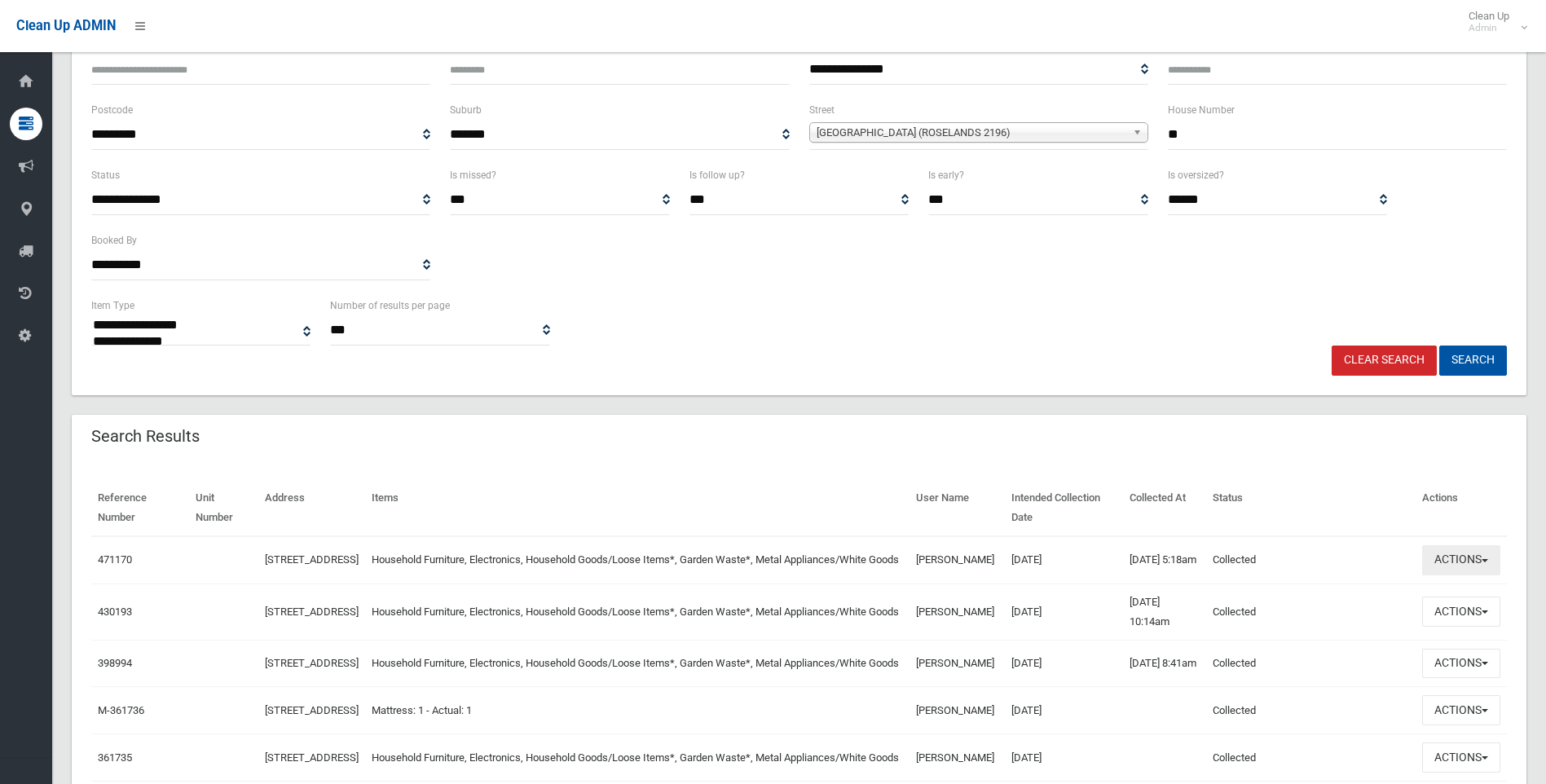
click at [1466, 565] on button "Actions" at bounding box center [1460, 560] width 78 height 30
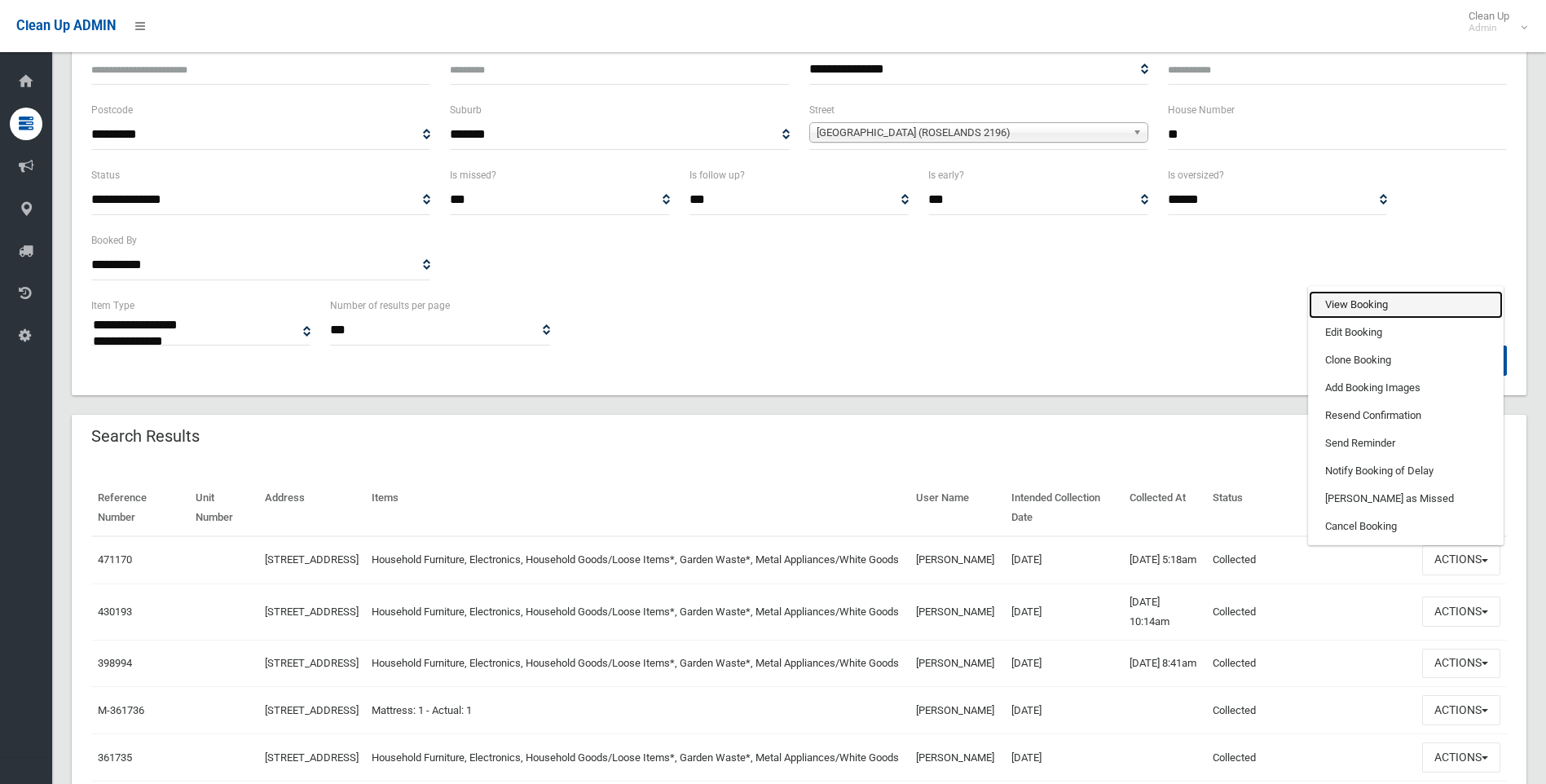
click at [1374, 307] on link "View Booking" at bounding box center [1406, 304] width 194 height 27
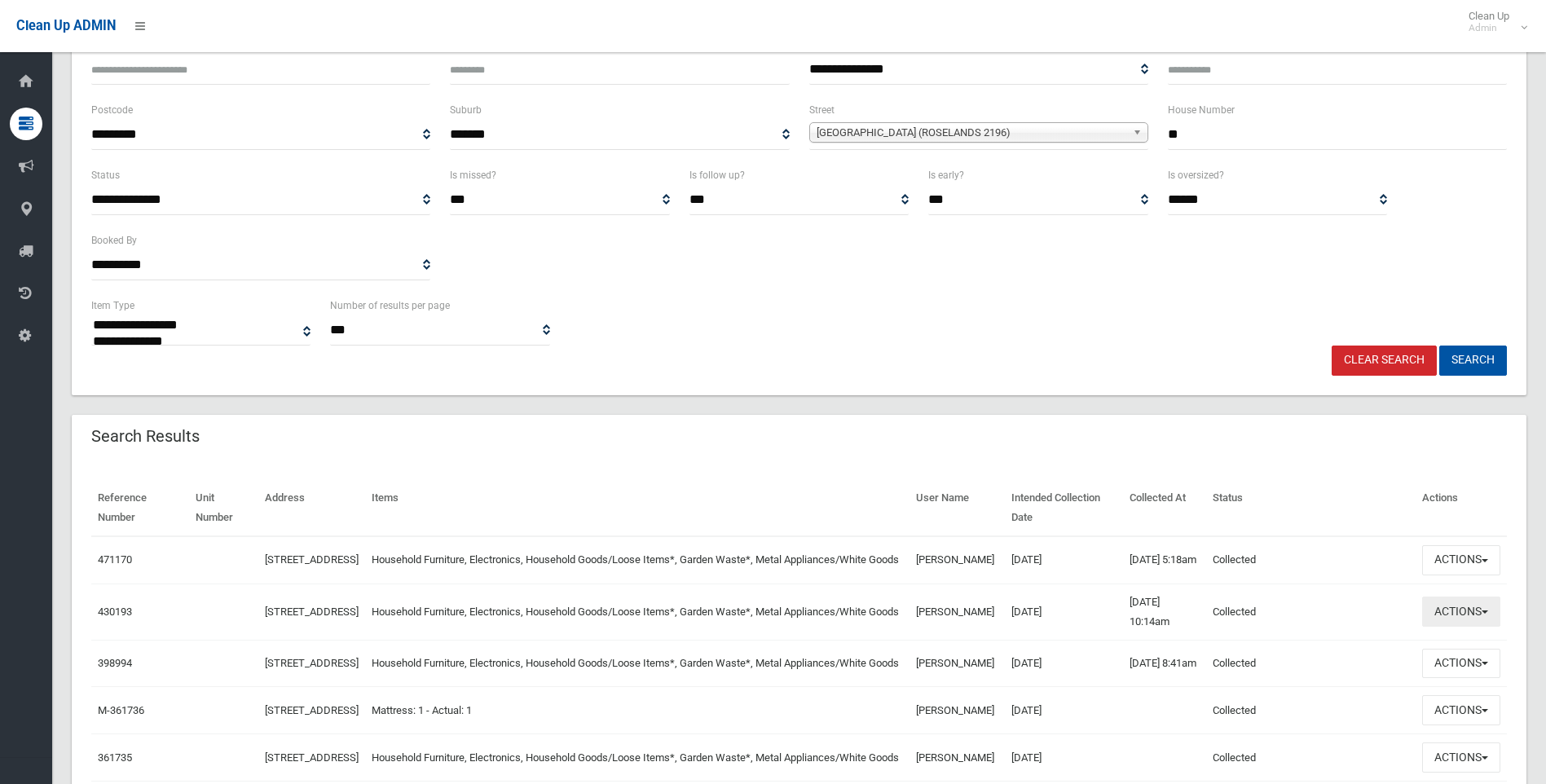
click at [1462, 626] on button "Actions" at bounding box center [1460, 611] width 78 height 30
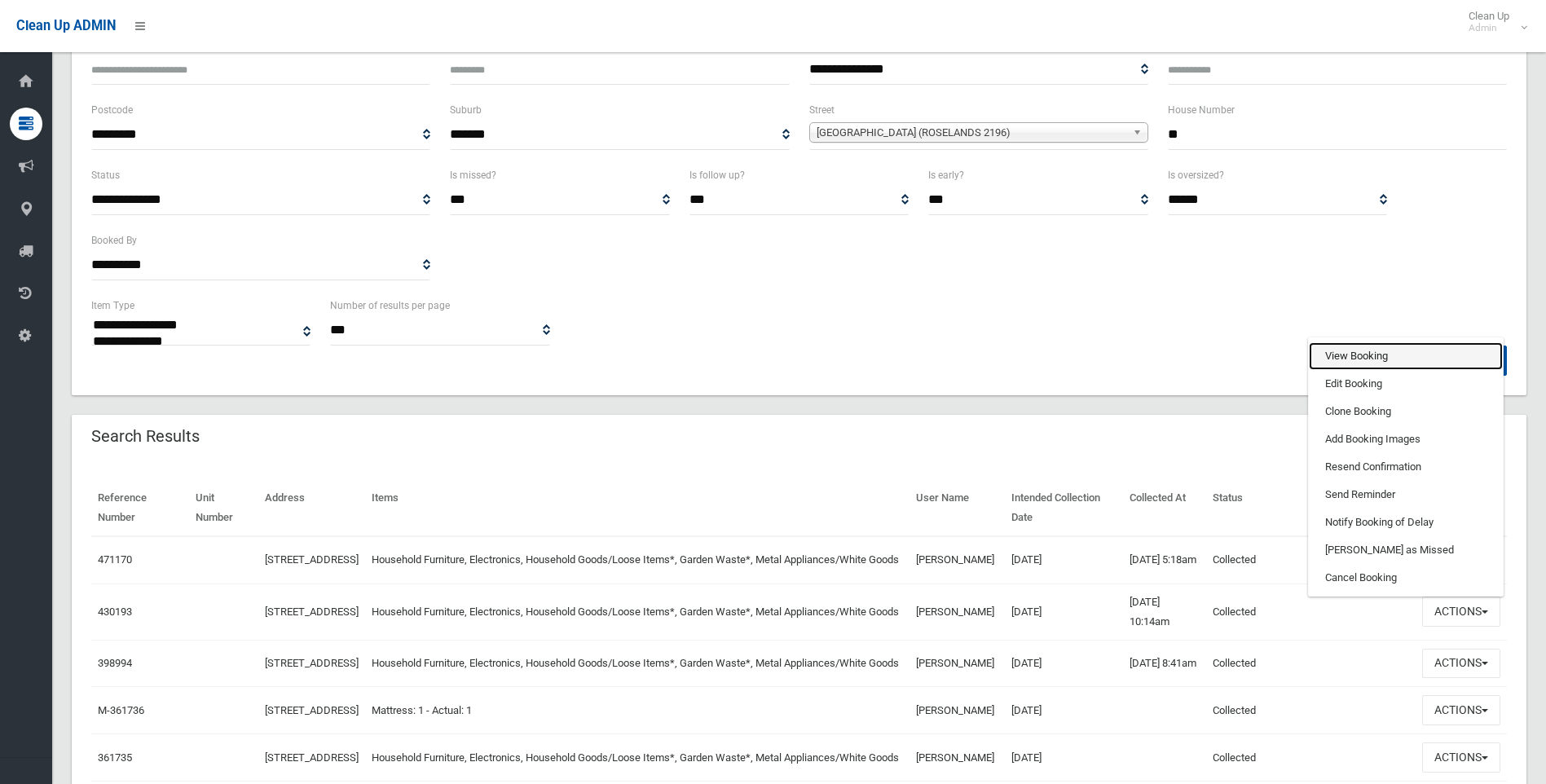
click at [1370, 360] on link "View Booking" at bounding box center [1406, 355] width 194 height 27
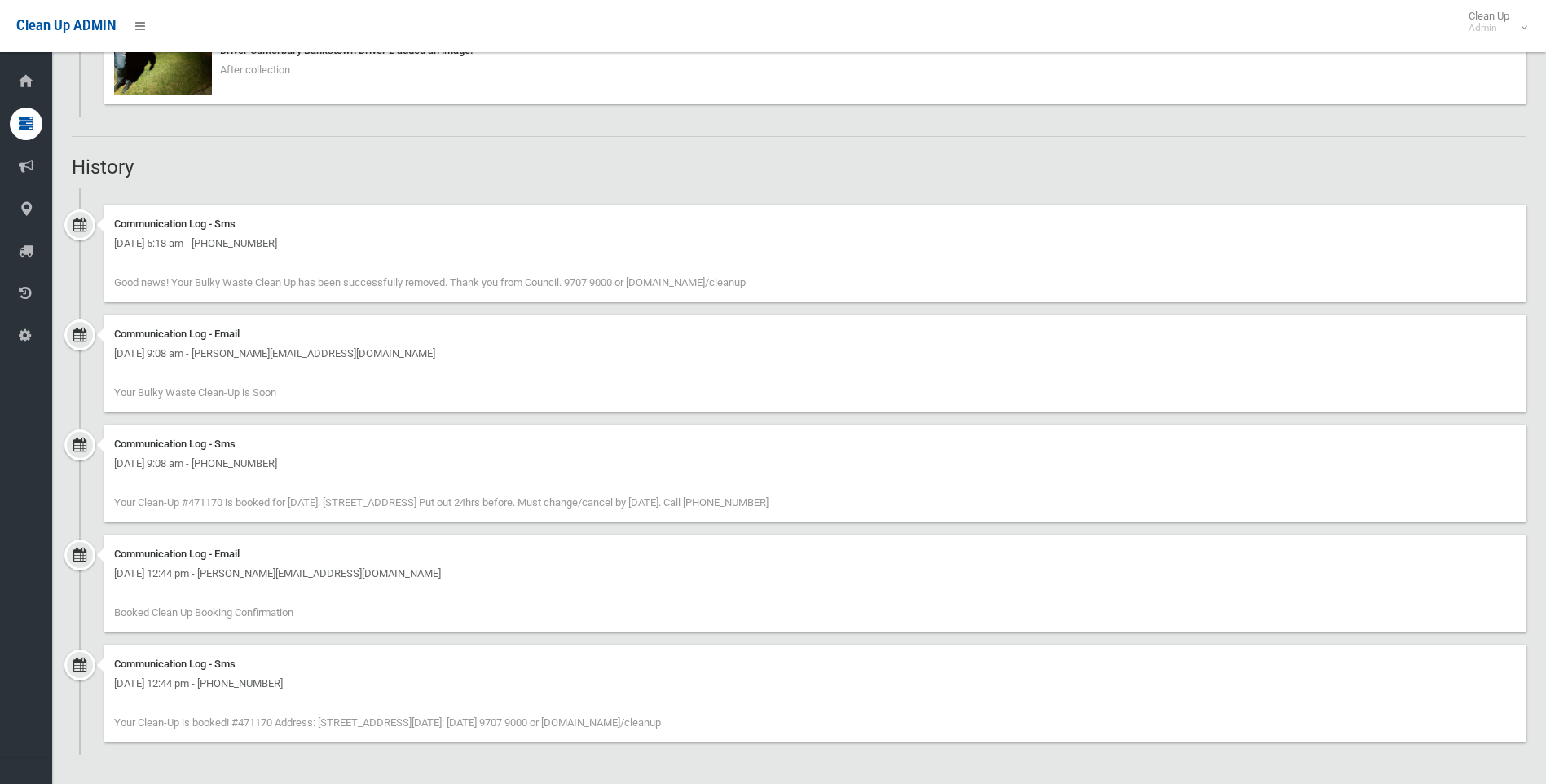
scroll to position [1189, 0]
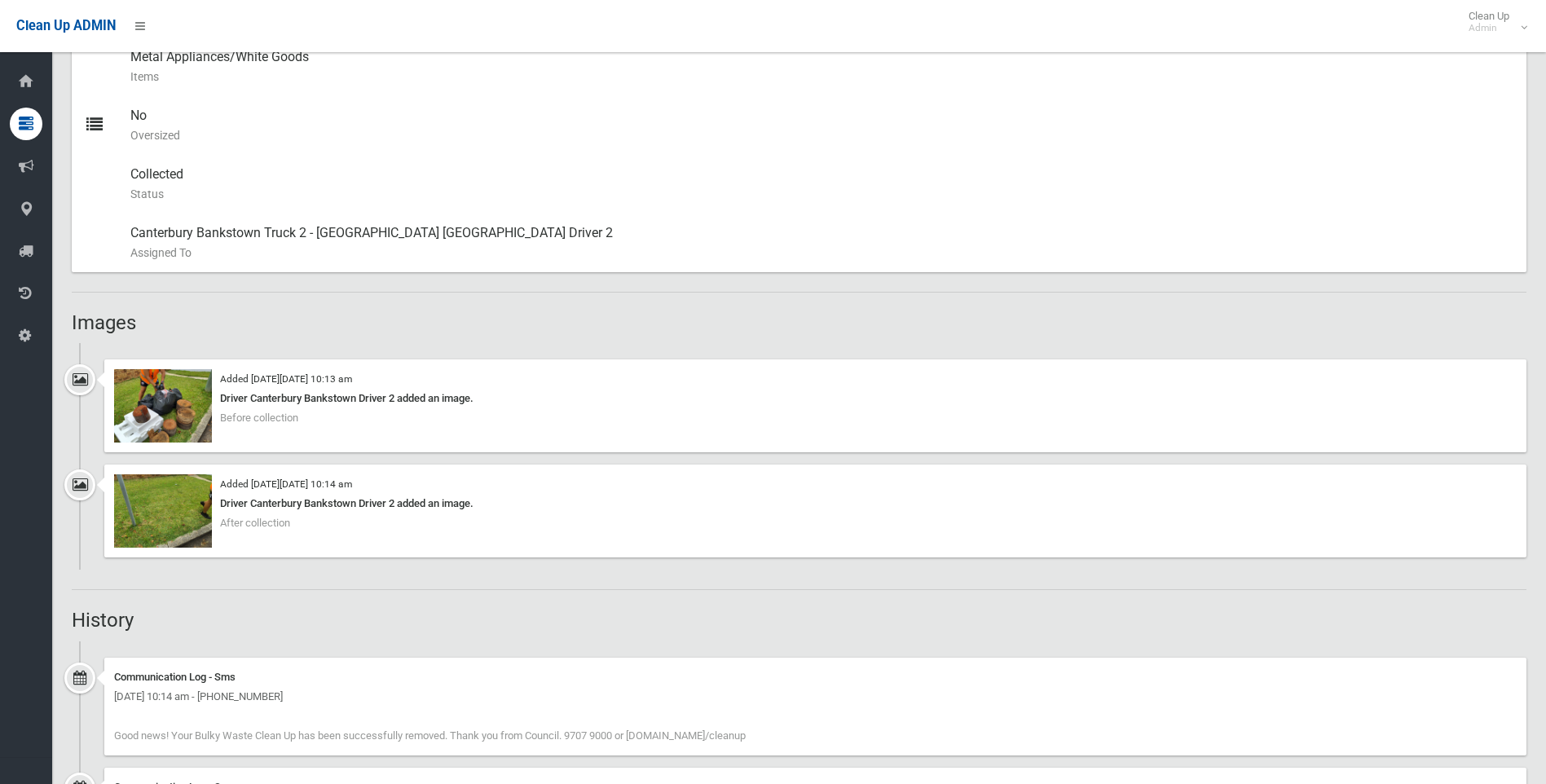
scroll to position [896, 0]
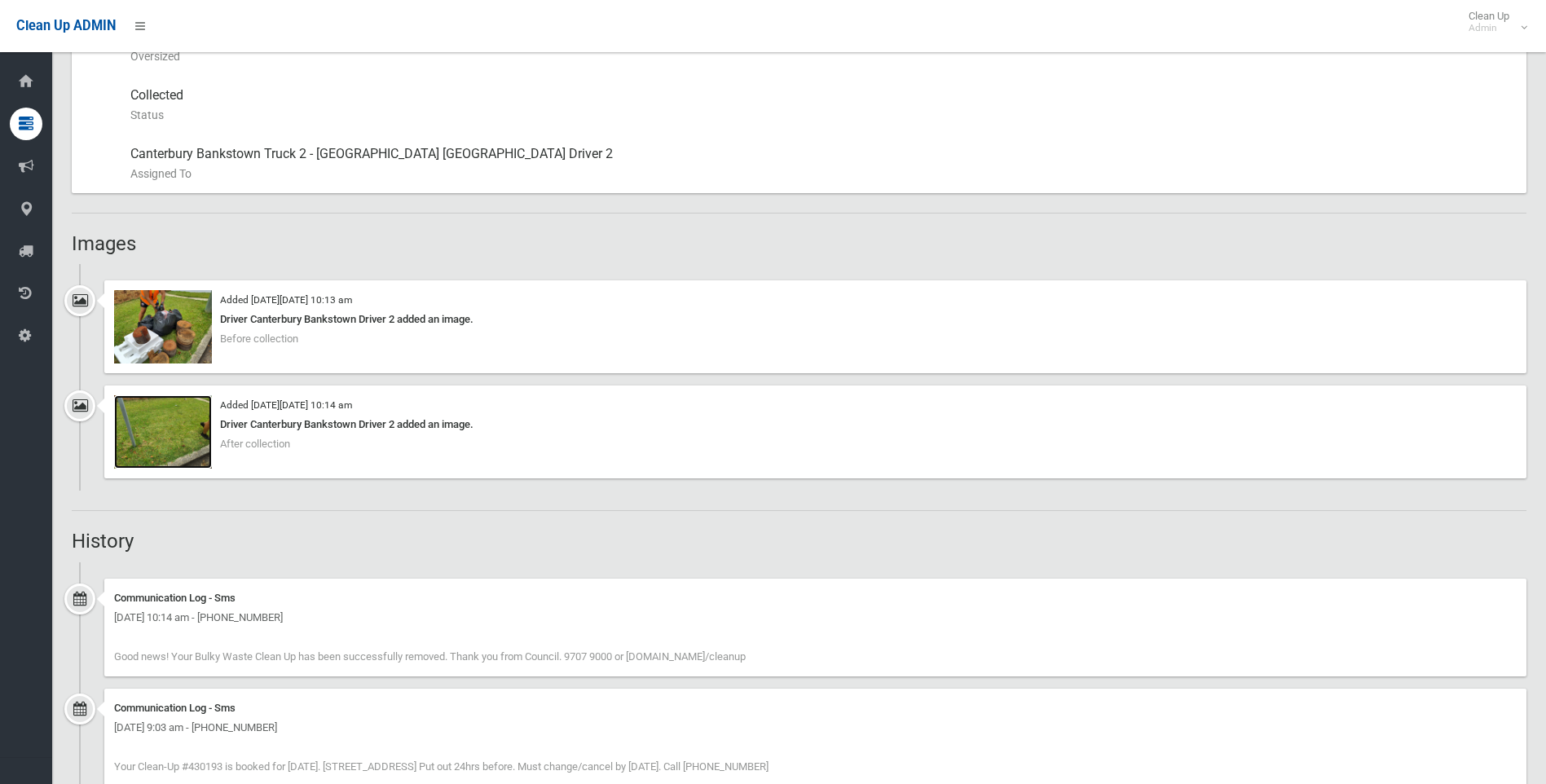
click at [134, 399] on img at bounding box center [162, 431] width 98 height 73
click at [161, 348] on img at bounding box center [162, 326] width 98 height 73
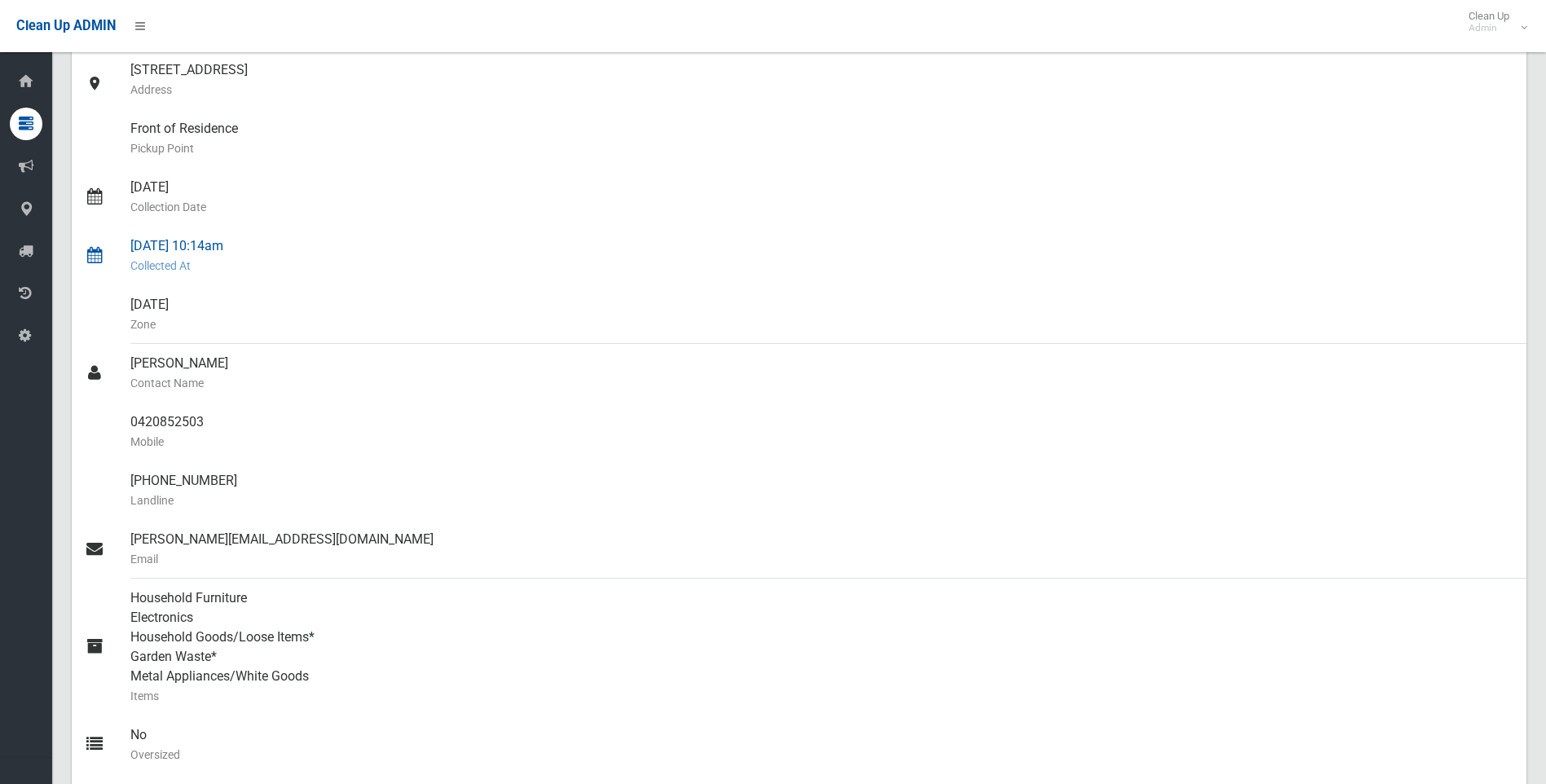
scroll to position [0, 0]
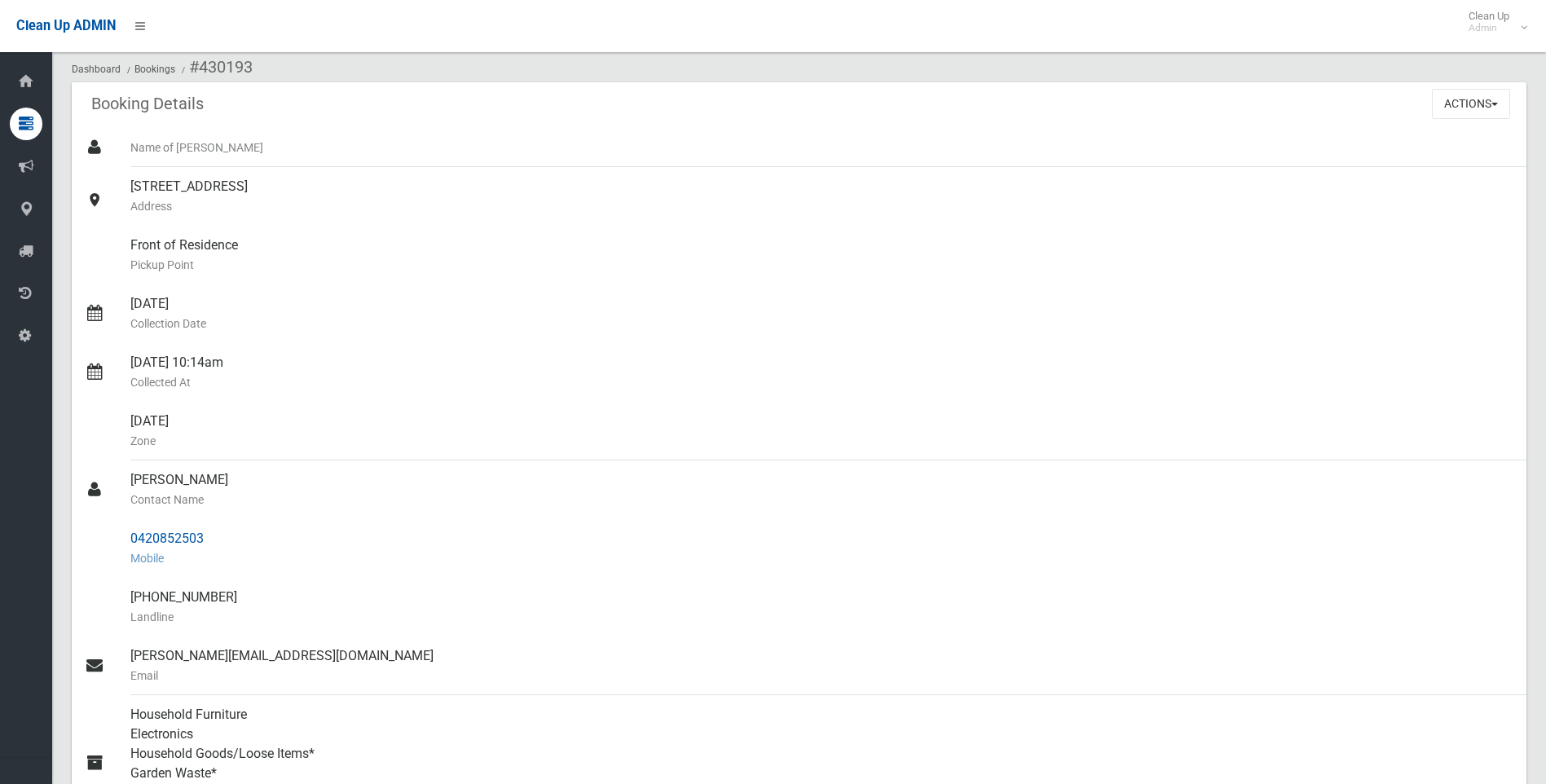
click at [439, 537] on div "0420852503 Mobile" at bounding box center [822, 549] width 1383 height 59
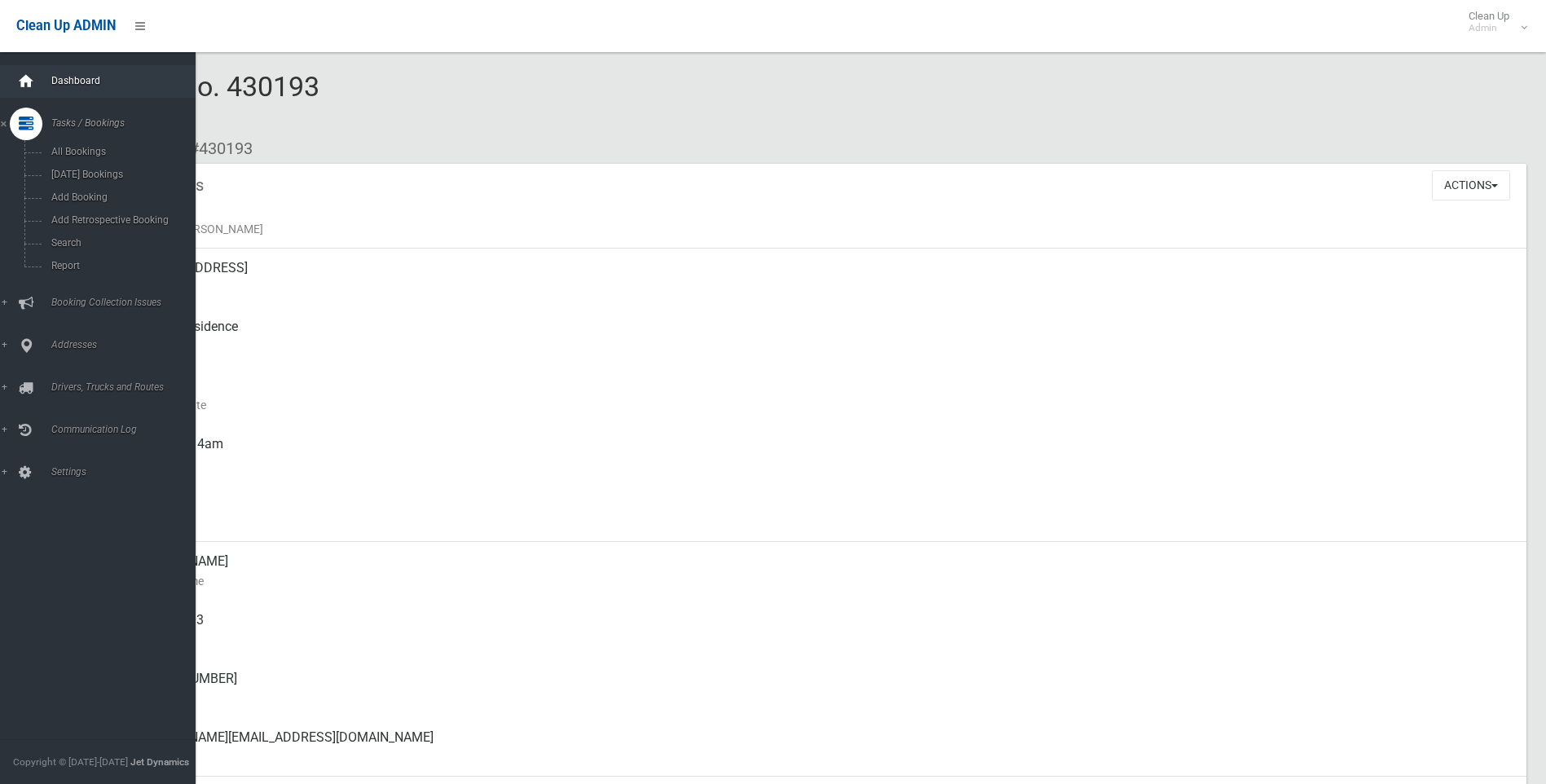
click at [17, 73] on icon at bounding box center [26, 81] width 18 height 33
